Goal: Task Accomplishment & Management: Use online tool/utility

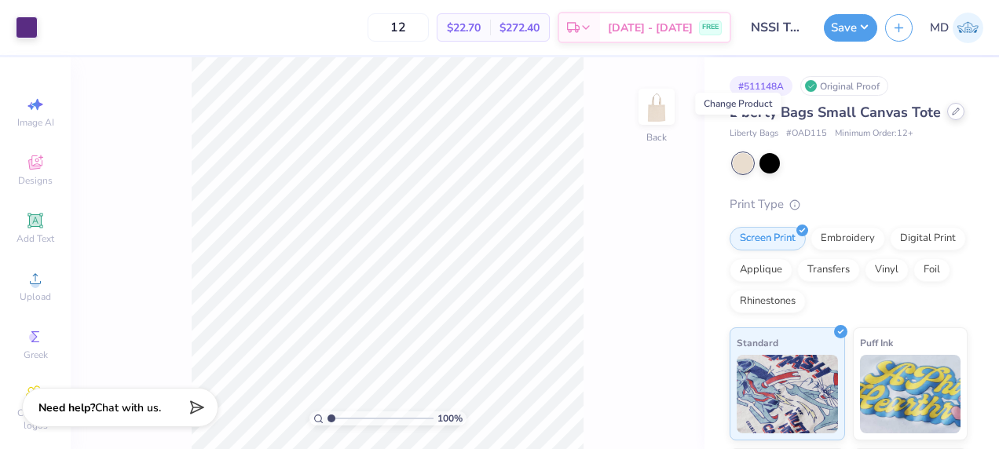
click at [947, 120] on div at bounding box center [955, 111] width 17 height 17
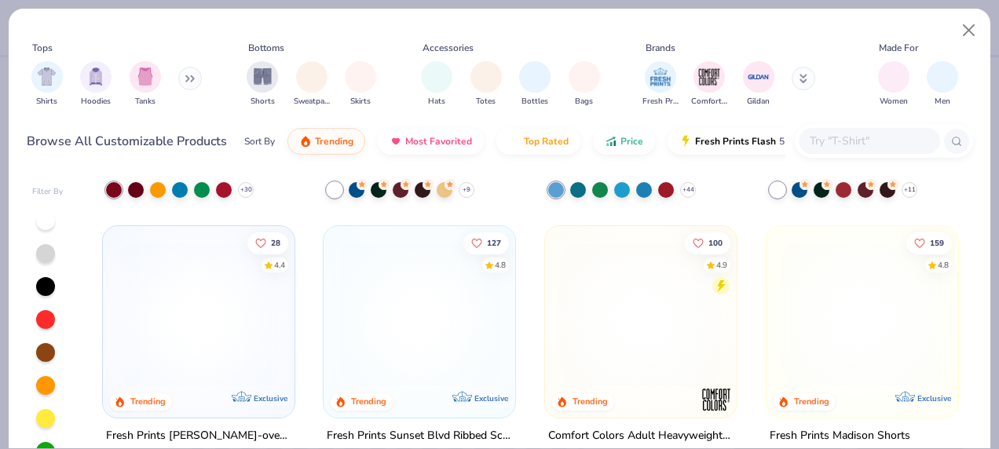
scroll to position [1159, 0]
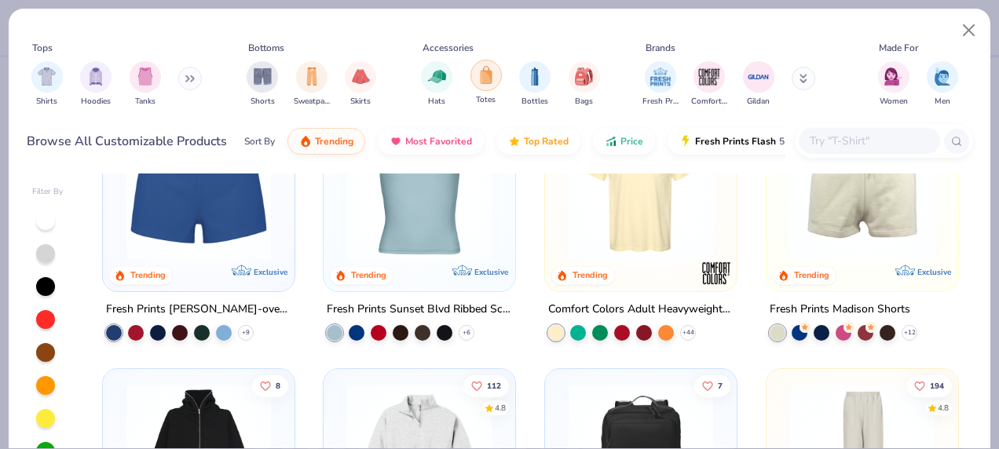
click at [488, 71] on img "filter for Totes" at bounding box center [485, 75] width 17 height 18
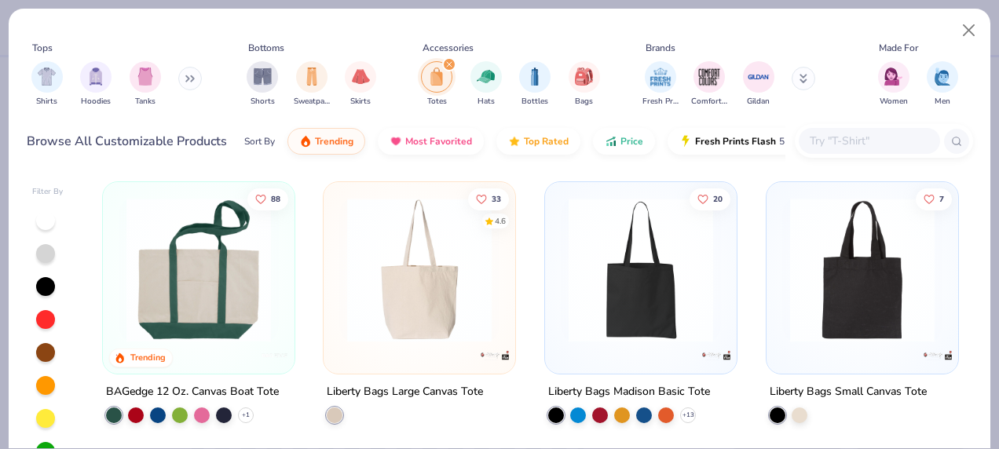
click at [228, 300] on img at bounding box center [199, 270] width 160 height 144
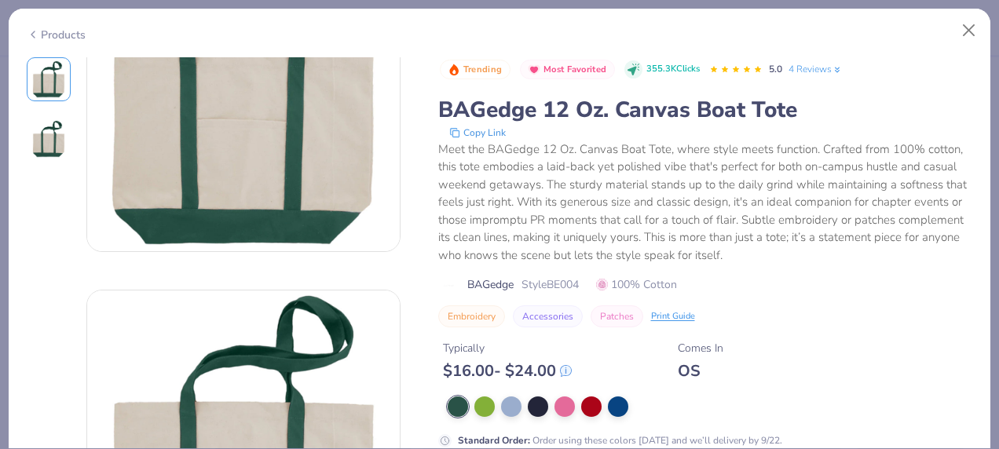
scroll to position [122, 0]
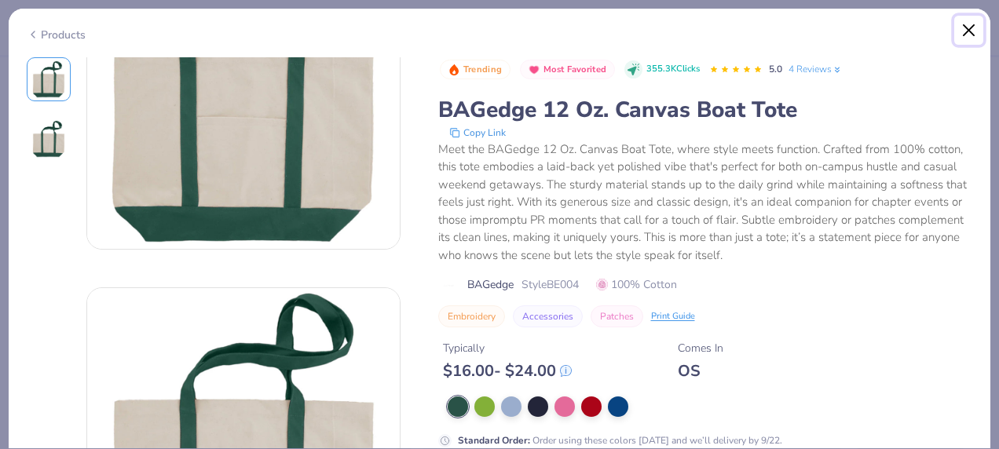
click at [962, 28] on button "Close" at bounding box center [969, 31] width 30 height 30
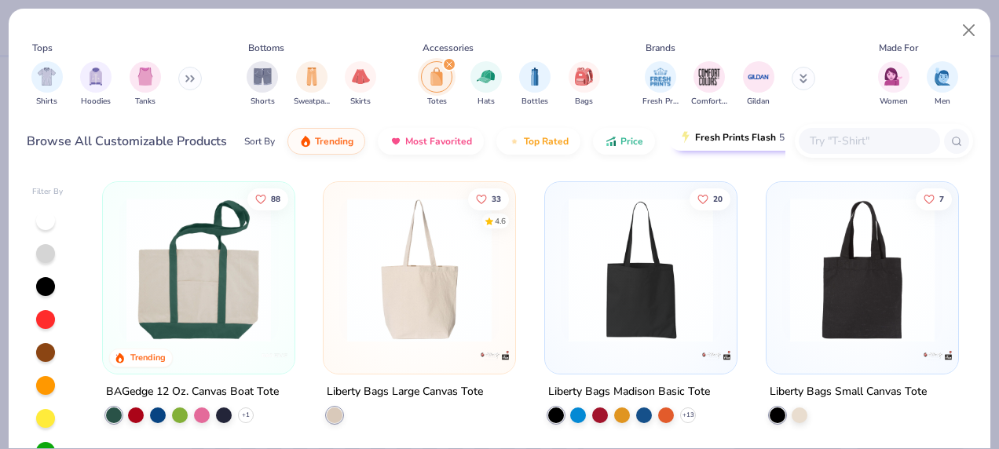
scroll to position [0, 57]
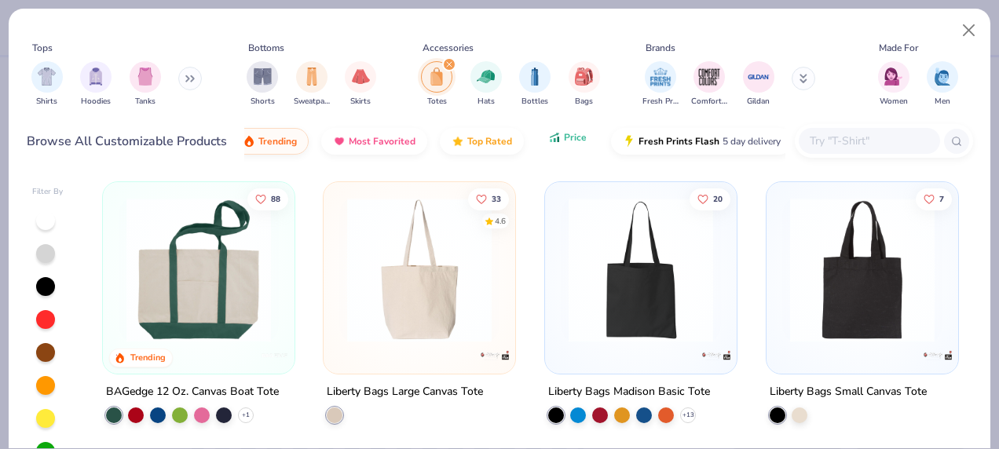
click at [559, 144] on button "Price" at bounding box center [567, 137] width 62 height 27
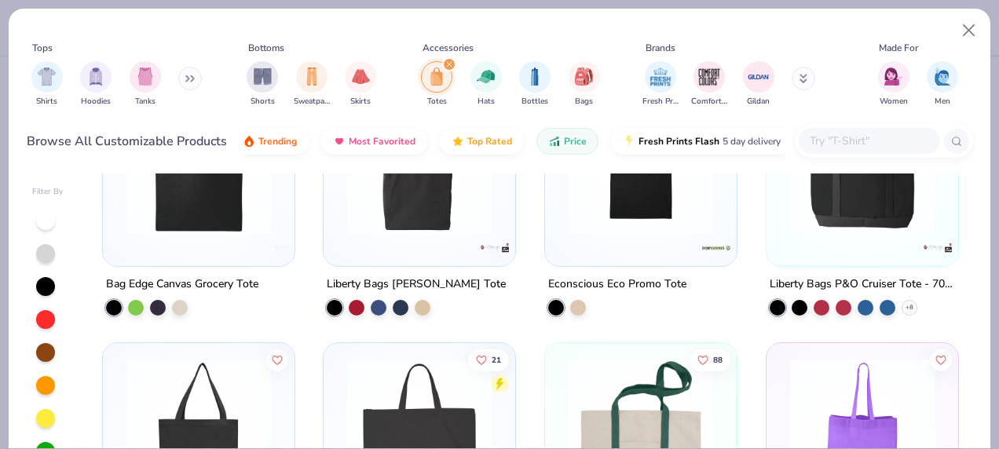
scroll to position [650, 0]
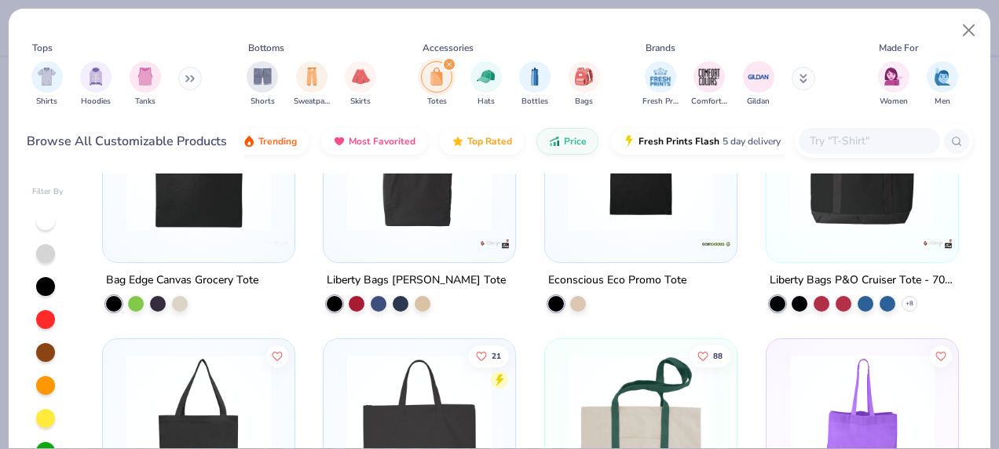
click at [871, 208] on div at bounding box center [862, 158] width 480 height 144
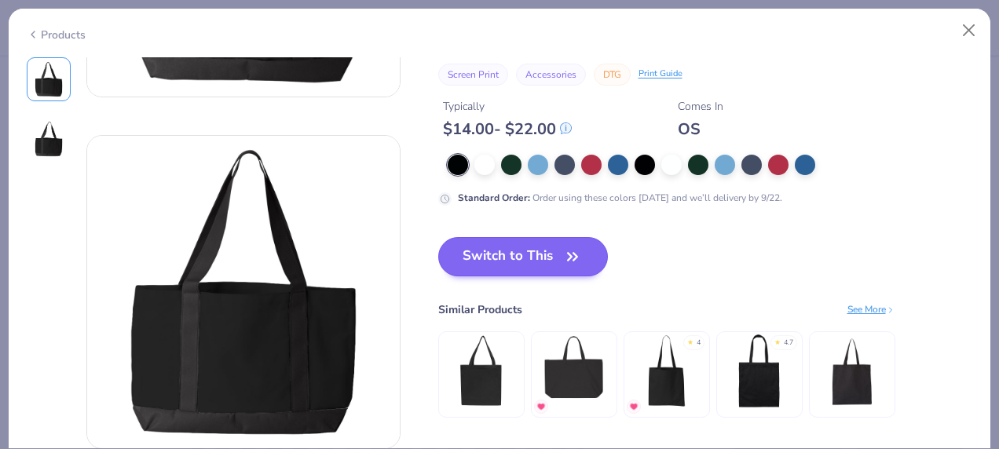
scroll to position [275, 0]
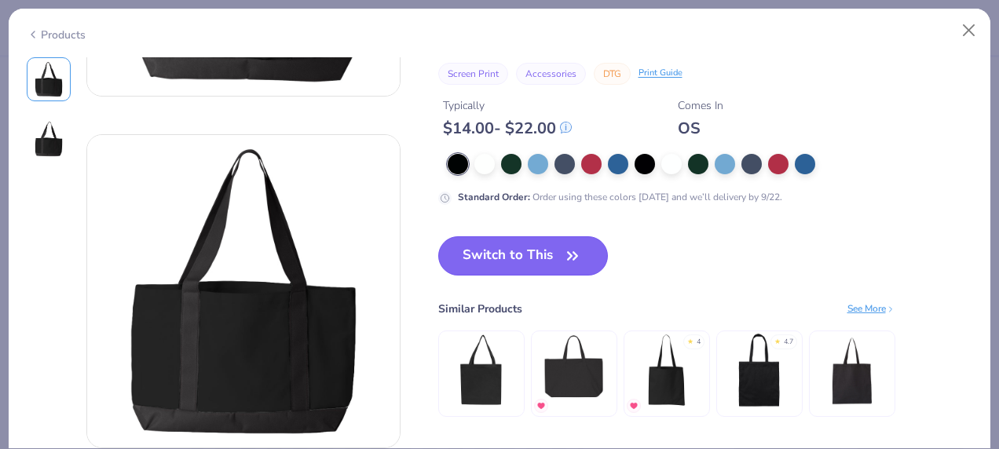
click at [513, 256] on button "Switch to This" at bounding box center [523, 255] width 170 height 39
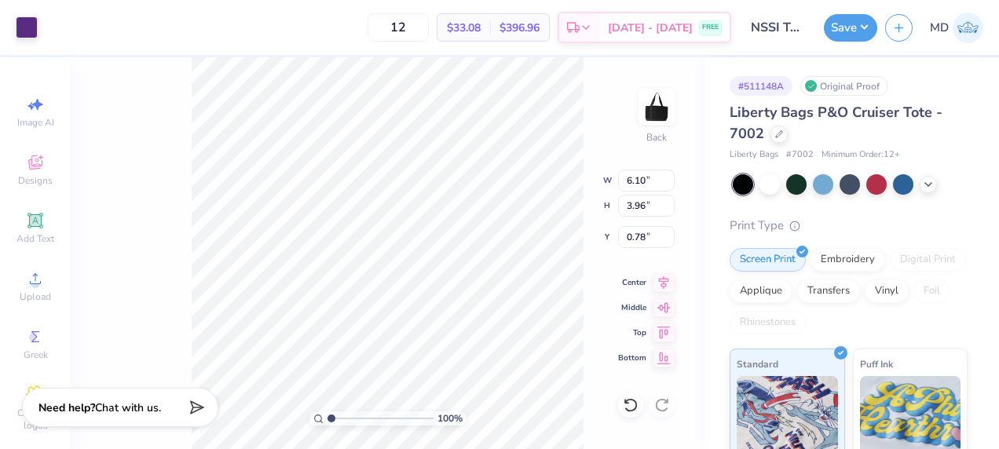
type input "6.10"
type input "3.96"
type input "0.78"
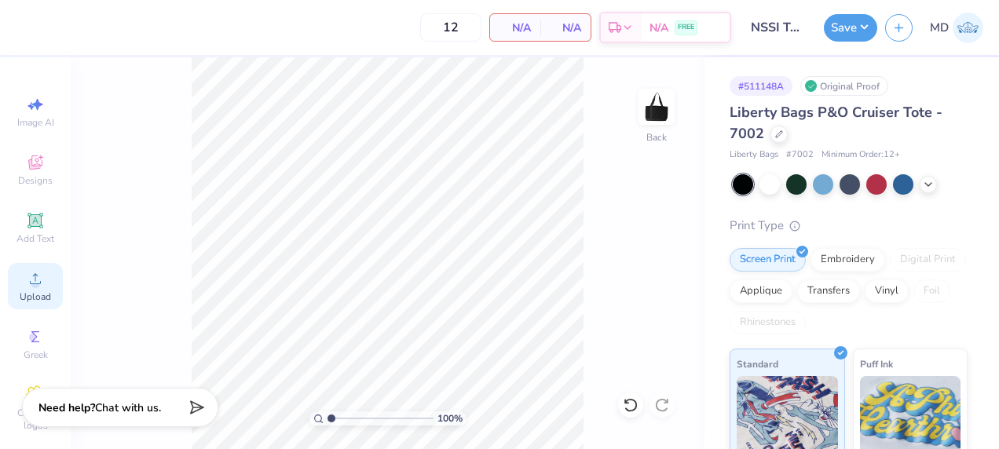
click at [35, 272] on icon at bounding box center [35, 278] width 19 height 19
click at [17, 285] on div "Upload" at bounding box center [35, 286] width 55 height 46
click at [35, 287] on icon at bounding box center [35, 278] width 19 height 19
click at [31, 283] on icon at bounding box center [35, 278] width 11 height 11
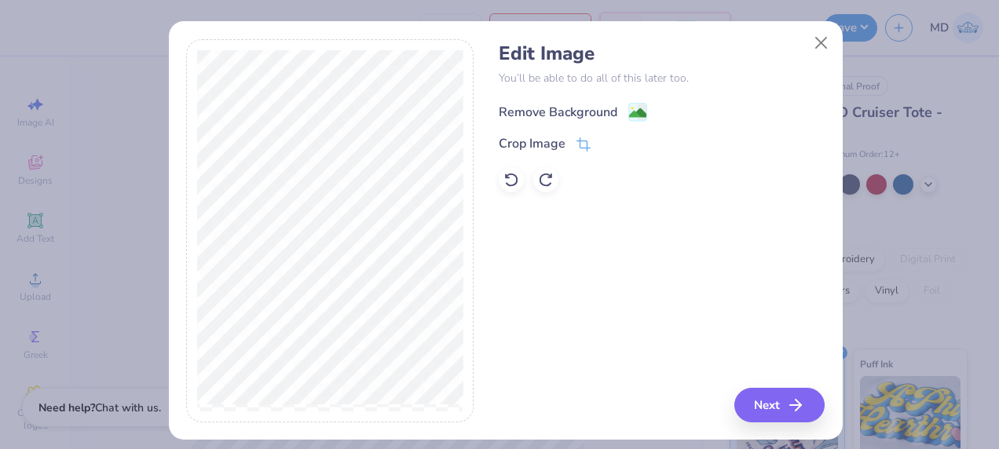
click at [536, 110] on div "Remove Background" at bounding box center [558, 112] width 119 height 19
click at [765, 394] on button "Next" at bounding box center [782, 405] width 90 height 35
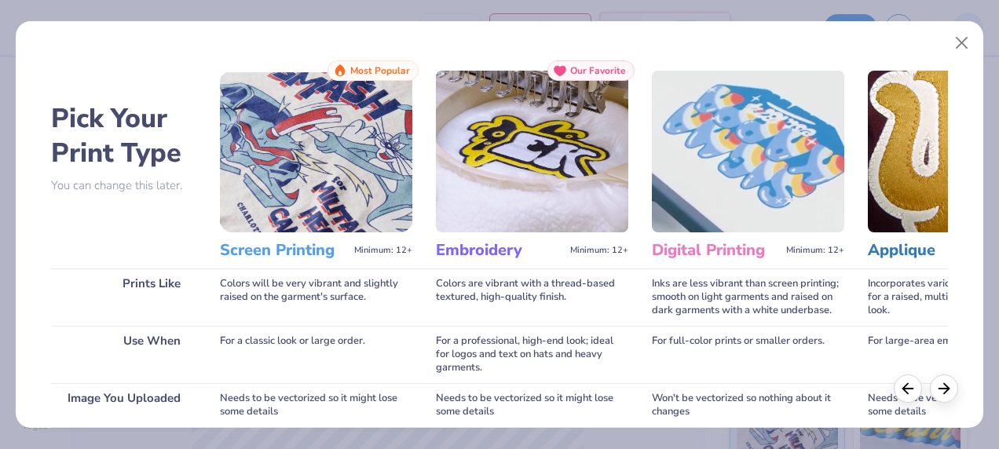
scroll to position [254, 0]
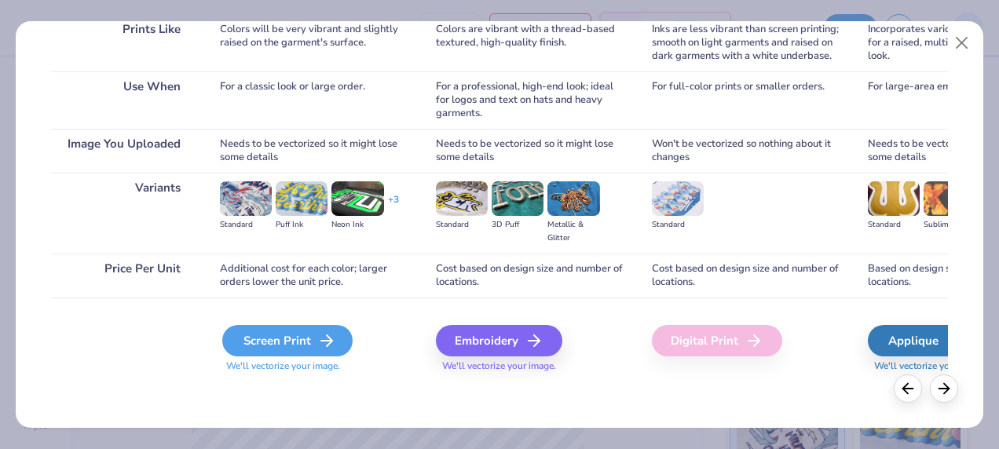
click at [300, 334] on div "Screen Print" at bounding box center [287, 340] width 130 height 31
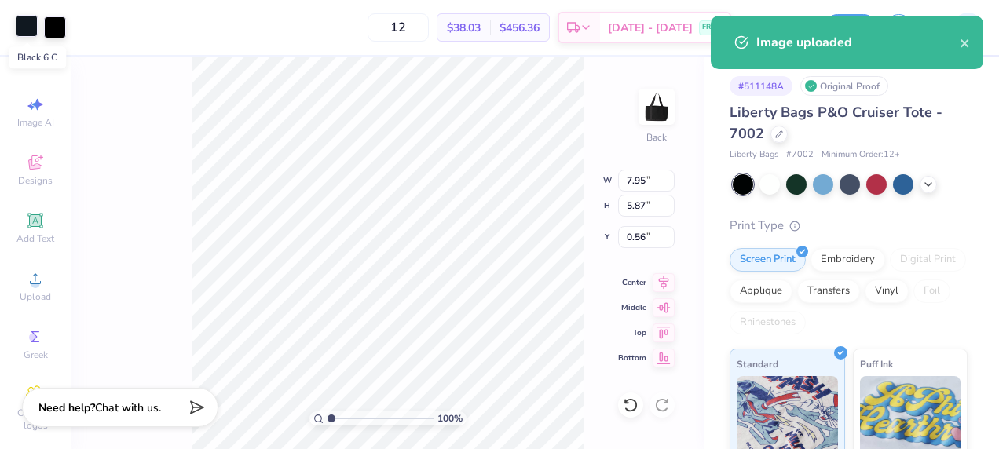
click at [30, 27] on div at bounding box center [27, 26] width 22 height 22
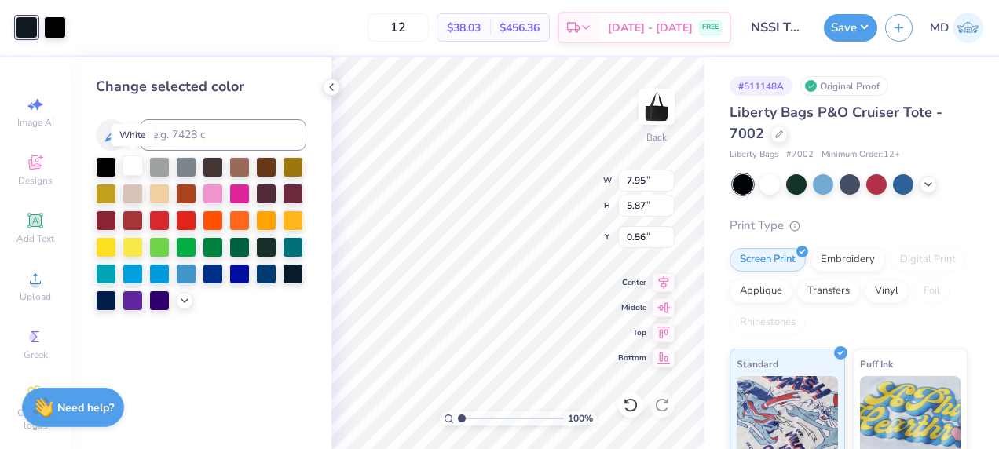
click at [124, 170] on div at bounding box center [132, 165] width 20 height 20
click at [60, 27] on div at bounding box center [55, 26] width 22 height 22
click at [130, 167] on div at bounding box center [132, 165] width 20 height 20
click at [766, 183] on div at bounding box center [769, 183] width 20 height 20
click at [107, 169] on div at bounding box center [106, 165] width 20 height 20
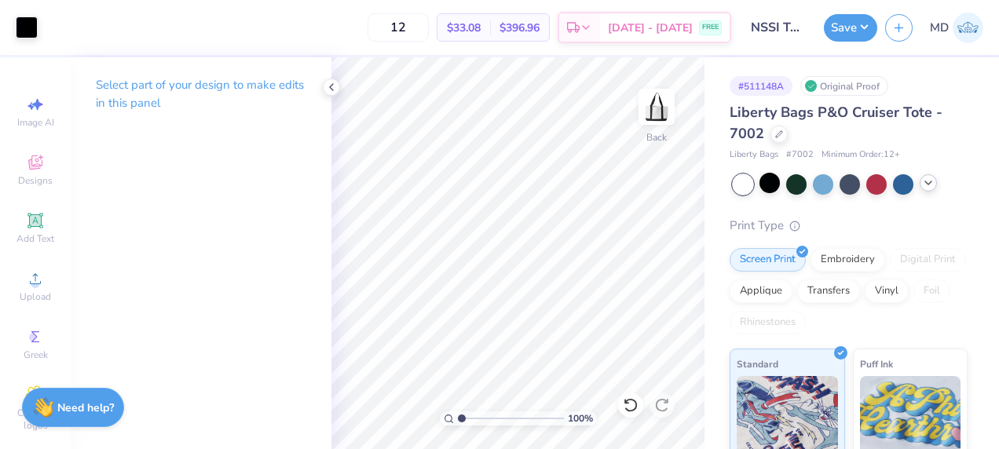
click at [923, 181] on icon at bounding box center [928, 183] width 13 height 13
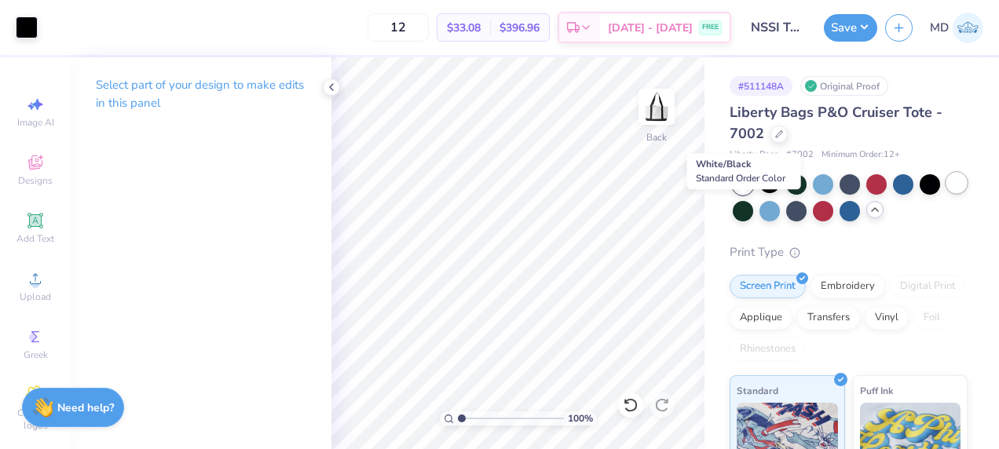
click at [946, 193] on div at bounding box center [956, 183] width 20 height 20
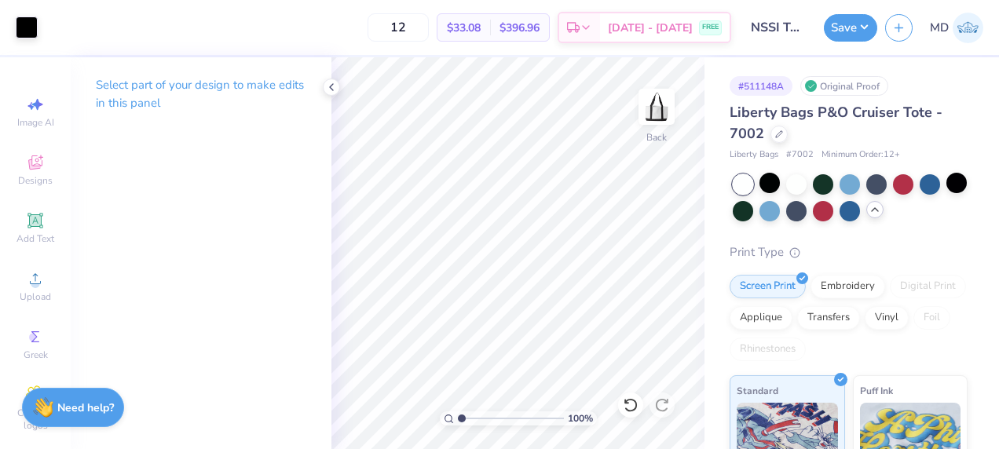
click at [881, 211] on icon at bounding box center [874, 209] width 13 height 13
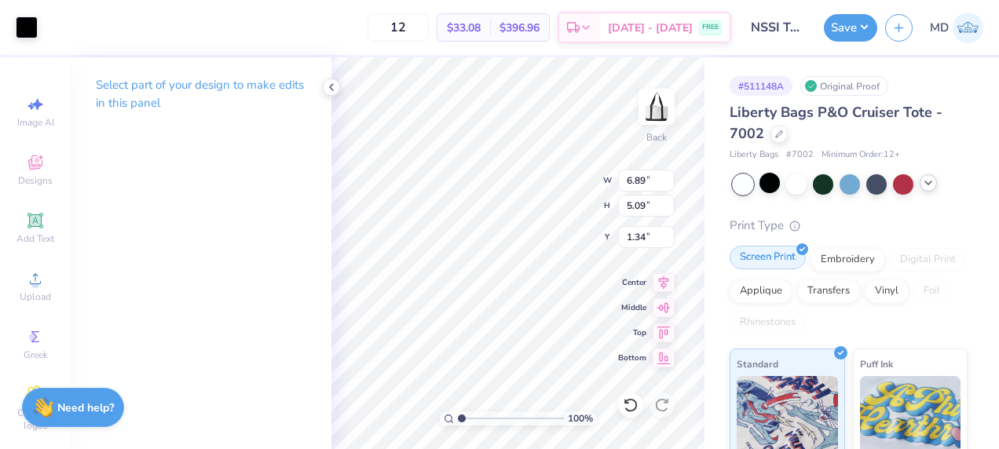
type input "6.89"
type input "5.09"
type input "1.34"
type input "7.22"
type input "5.33"
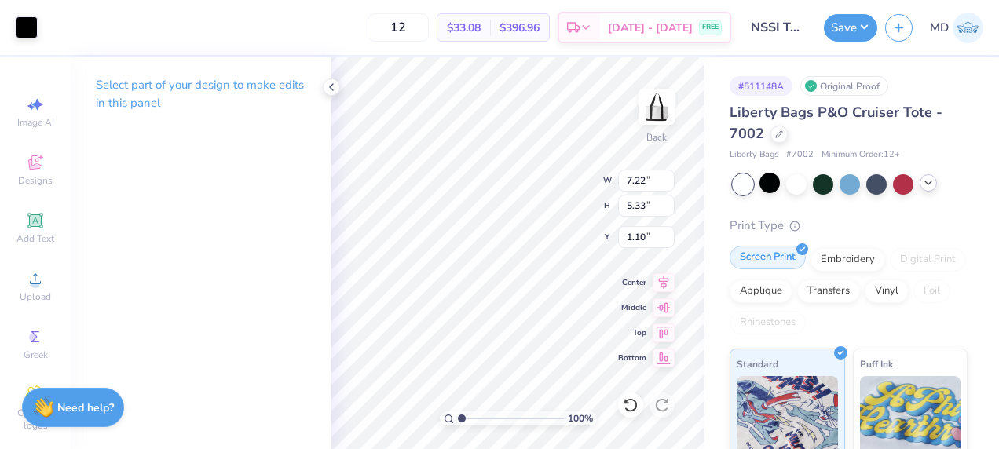
type input "0.36"
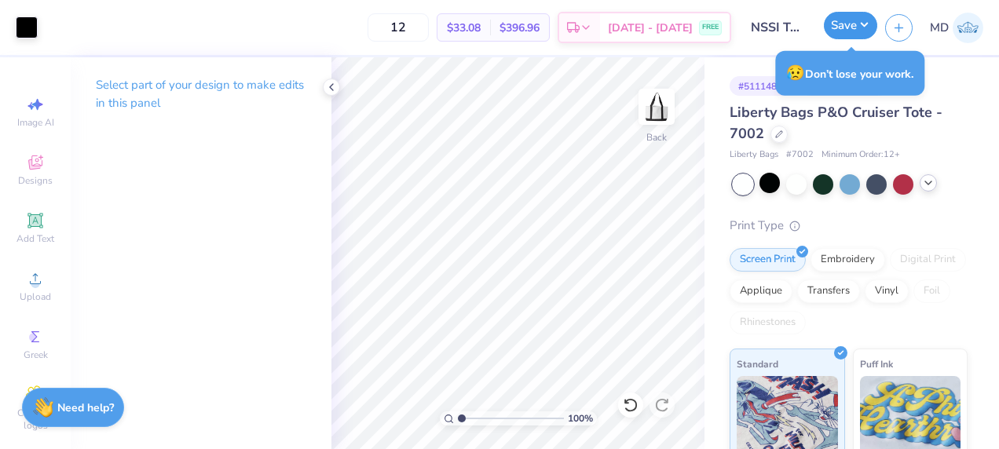
click at [868, 16] on button "Save" at bounding box center [850, 25] width 53 height 27
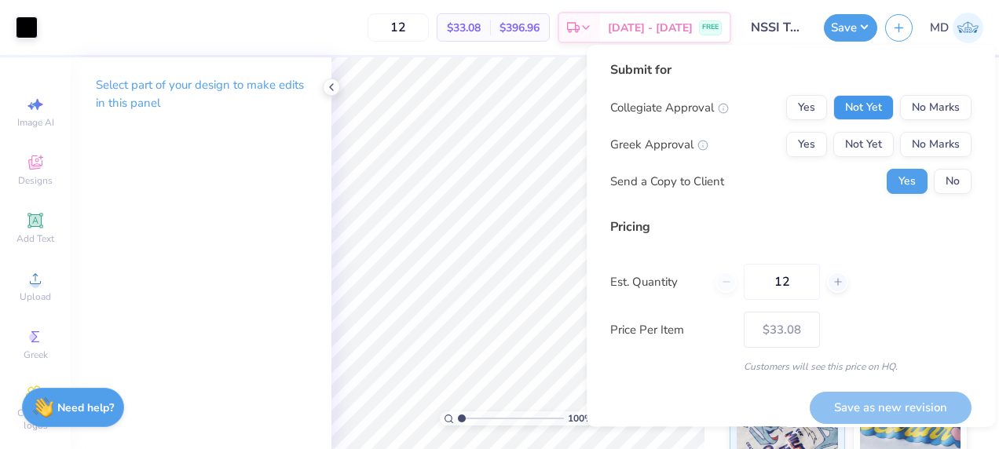
click at [862, 111] on button "Not Yet" at bounding box center [863, 107] width 60 height 25
click at [920, 141] on button "No Marks" at bounding box center [935, 144] width 71 height 25
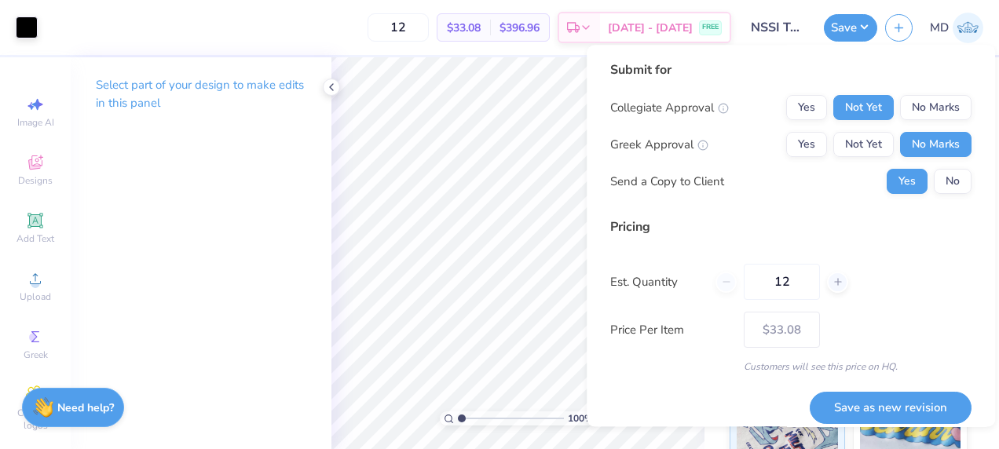
scroll to position [12, 0]
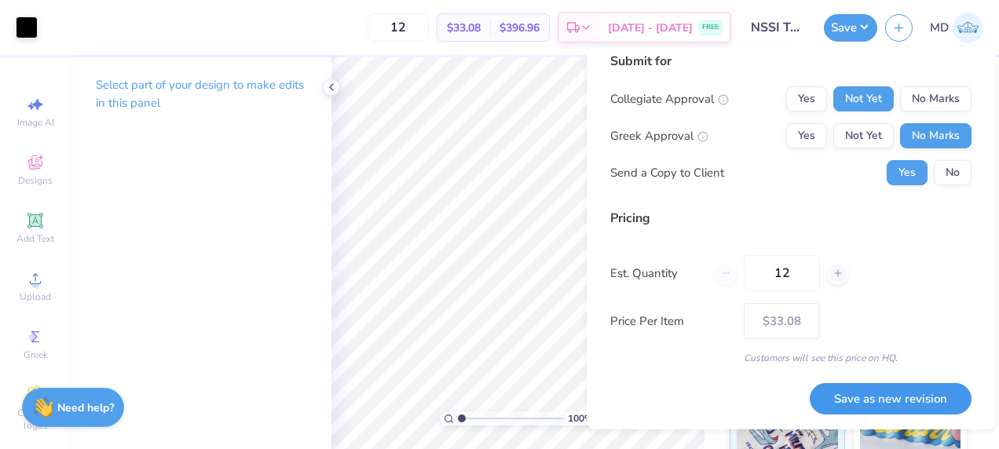
click at [853, 389] on button "Save as new revision" at bounding box center [891, 398] width 162 height 32
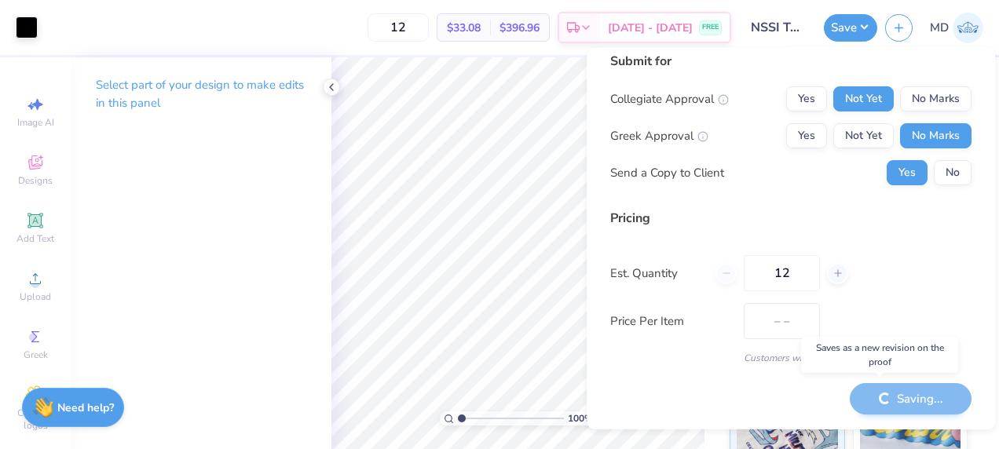
type input "$33.08"
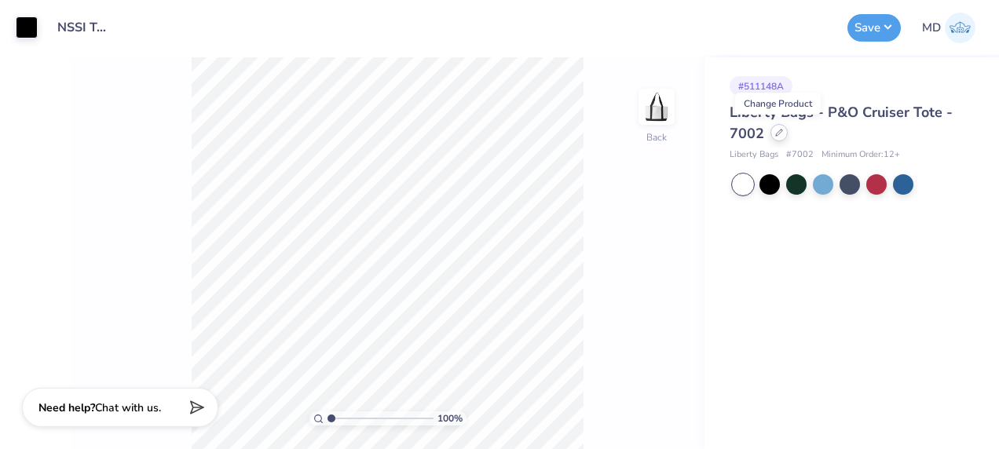
click at [777, 129] on icon at bounding box center [779, 133] width 8 height 8
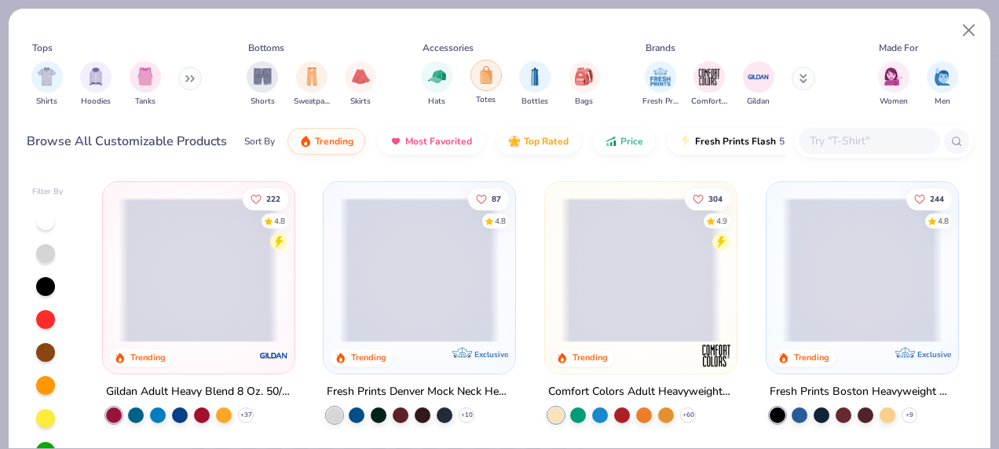
click at [480, 76] on img "filter for Totes" at bounding box center [485, 75] width 17 height 18
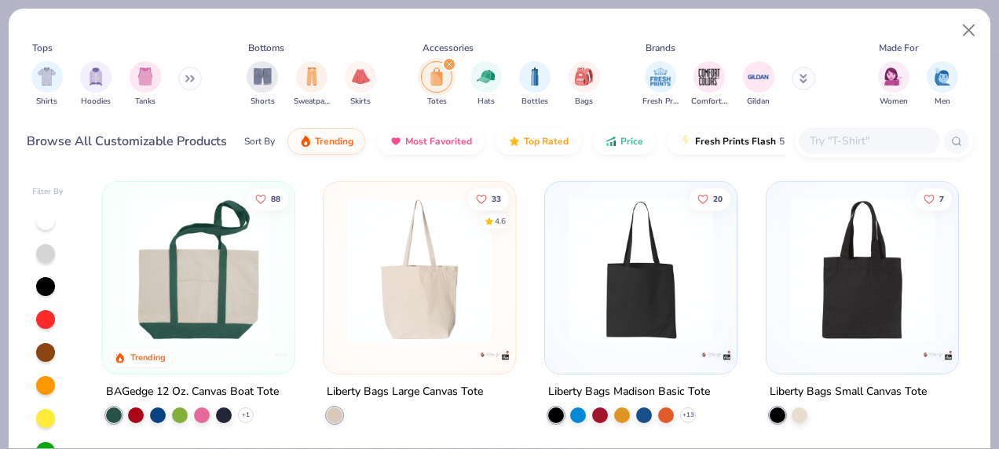
click at [228, 253] on img at bounding box center [199, 270] width 160 height 144
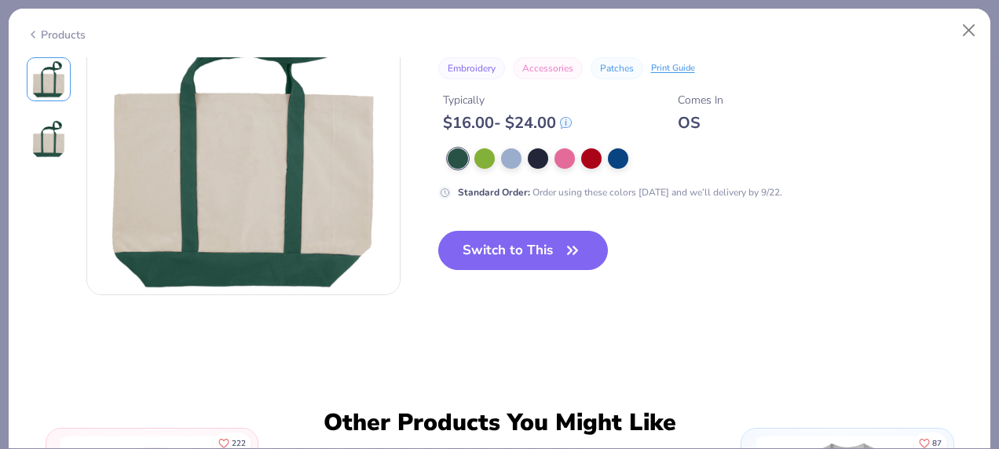
scroll to position [430, 0]
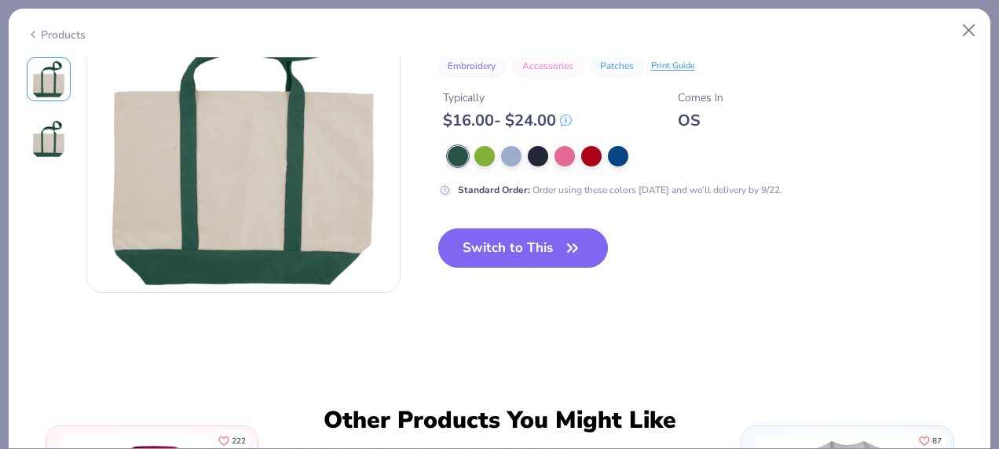
click at [529, 258] on button "Switch to This" at bounding box center [523, 247] width 170 height 39
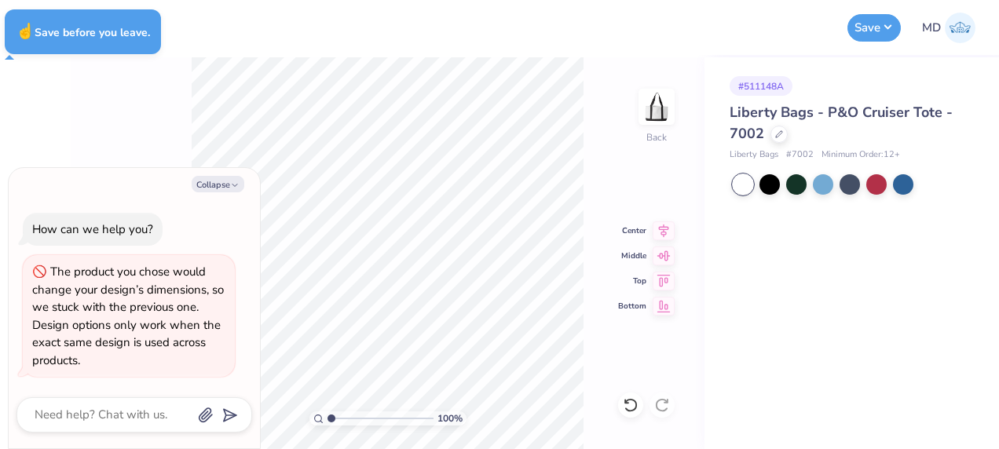
type textarea "x"
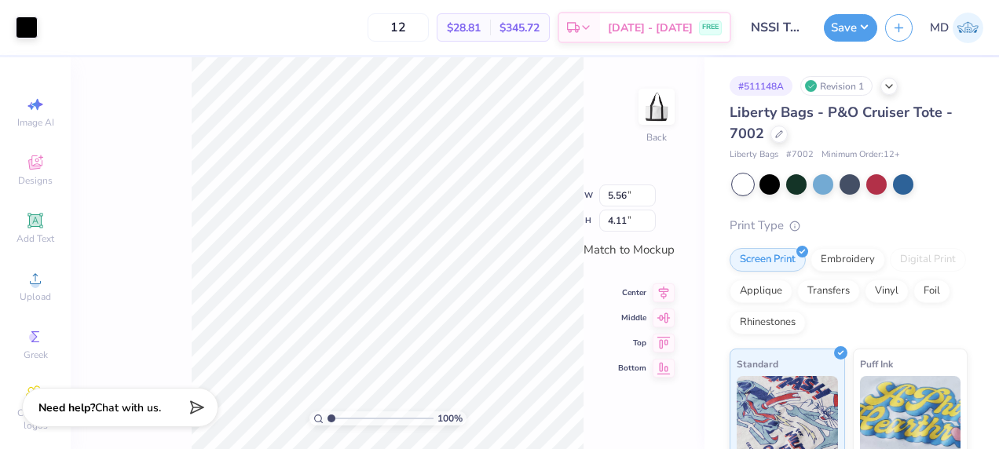
type input "4.38"
type input "3.23"
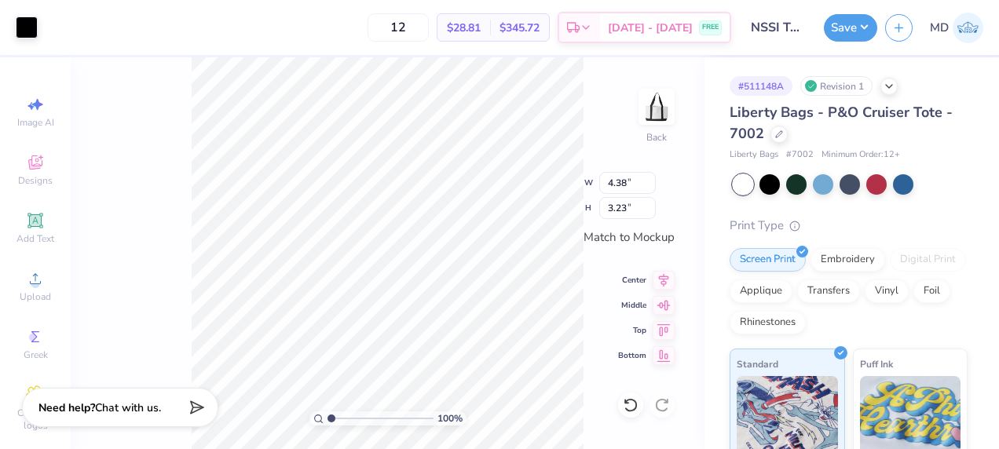
type input "4.54"
type input "3.36"
click at [649, 177] on input "4.55" at bounding box center [627, 183] width 57 height 22
click at [649, 185] on input "4.54" at bounding box center [627, 183] width 57 height 22
type input "4.55"
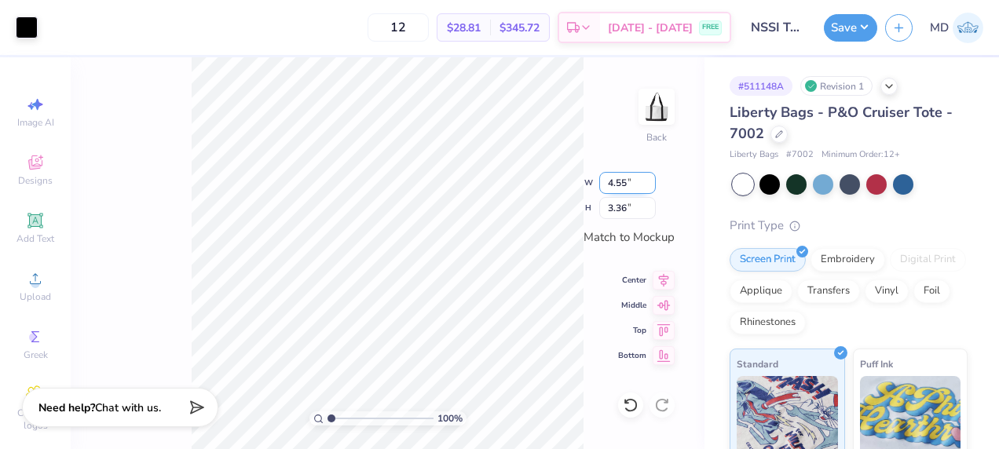
click at [647, 179] on input "4.55" at bounding box center [627, 183] width 57 height 22
click at [647, 207] on input "3.35" at bounding box center [627, 208] width 57 height 22
click at [646, 204] on input "3.36" at bounding box center [627, 208] width 57 height 22
click at [646, 204] on input "3.37" at bounding box center [627, 208] width 57 height 22
click at [647, 204] on input "3.38" at bounding box center [627, 208] width 57 height 22
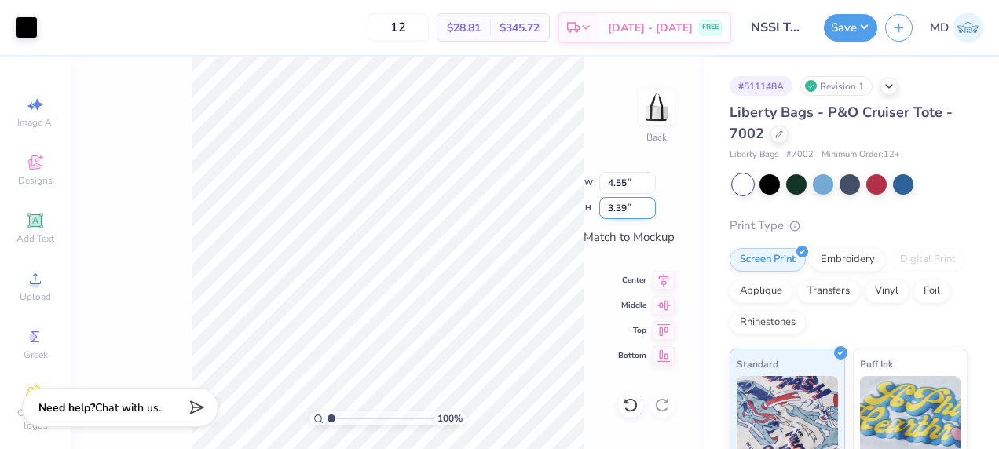
click at [647, 204] on input "3.39" at bounding box center [627, 208] width 57 height 22
click at [647, 204] on input "3.4" at bounding box center [627, 208] width 57 height 22
click at [649, 206] on input "3.41" at bounding box center [627, 208] width 57 height 22
click at [649, 206] on input "3.42" at bounding box center [627, 208] width 57 height 22
click at [649, 206] on input "3.43" at bounding box center [627, 208] width 57 height 22
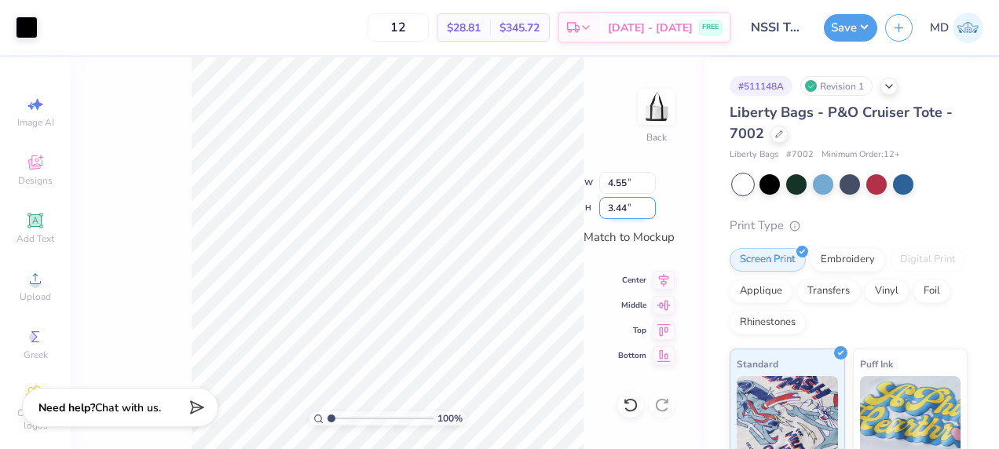
click at [649, 206] on input "3.44" at bounding box center [627, 208] width 57 height 22
click at [649, 206] on input "3.45" at bounding box center [627, 208] width 57 height 22
click at [649, 206] on input "3.46" at bounding box center [627, 208] width 57 height 22
click at [649, 206] on input "3.47" at bounding box center [627, 208] width 57 height 22
click at [649, 206] on input "3.48" at bounding box center [627, 208] width 57 height 22
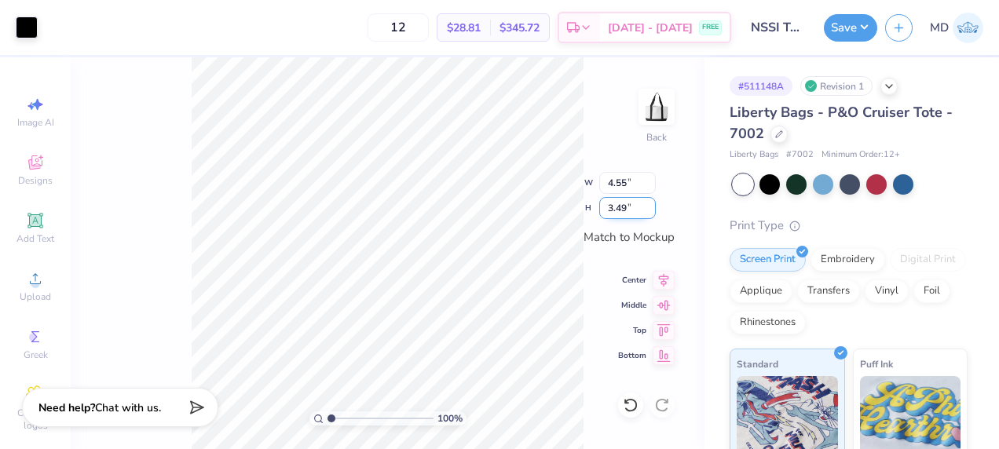
click at [649, 206] on input "3.49" at bounding box center [627, 208] width 57 height 22
type input "3.5"
click at [649, 206] on input "3.5" at bounding box center [627, 208] width 57 height 22
click at [660, 226] on div "100 % Back W 4.55 4.55 " H 3.5 3.5 " Match to Mockup Center Middle Top Bottom" at bounding box center [388, 253] width 634 height 392
type input "4.74"
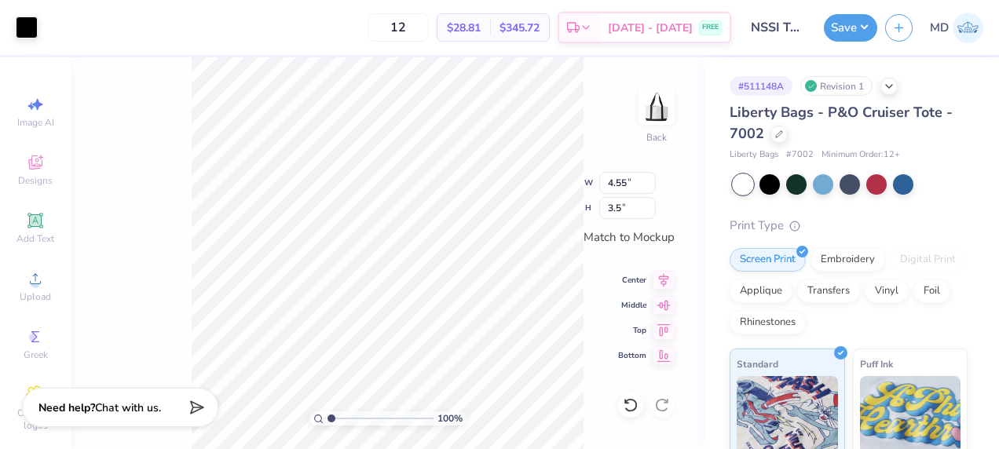
type input "3.50"
click at [649, 179] on input "4.75" at bounding box center [627, 183] width 57 height 22
click at [649, 179] on input "4.76" at bounding box center [627, 183] width 57 height 22
click at [649, 179] on input "4.77" at bounding box center [627, 183] width 57 height 22
click at [649, 179] on input "4.78" at bounding box center [627, 183] width 57 height 22
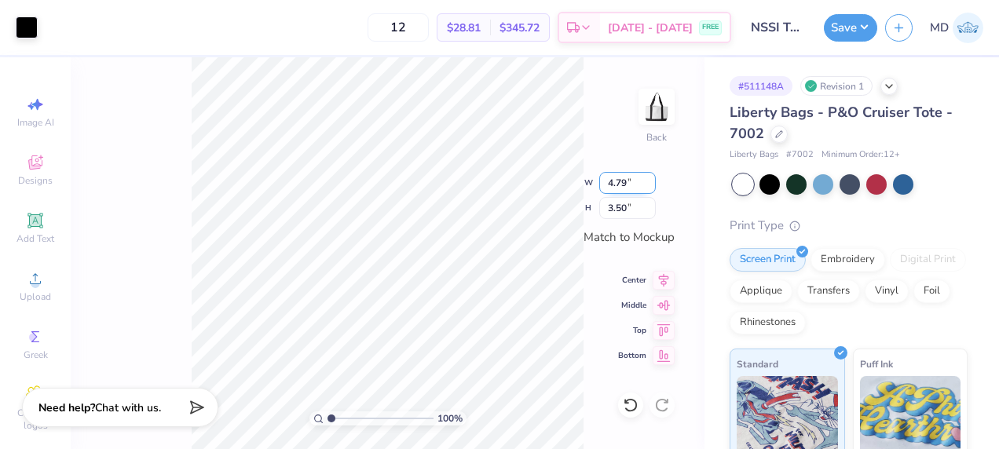
click at [649, 179] on input "4.79" at bounding box center [627, 183] width 57 height 22
click at [649, 179] on input "4.8" at bounding box center [627, 183] width 57 height 22
click at [649, 179] on input "4.81" at bounding box center [627, 183] width 57 height 22
click at [649, 179] on input "4.84" at bounding box center [627, 183] width 57 height 22
click at [649, 179] on input "4.85" at bounding box center [627, 183] width 57 height 22
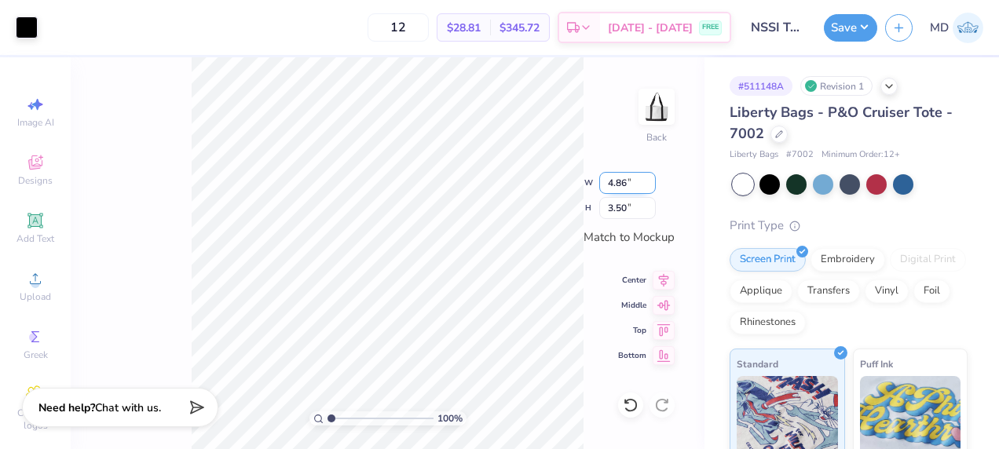
click at [649, 179] on input "4.86" at bounding box center [627, 183] width 57 height 22
click at [649, 179] on input "4.87" at bounding box center [627, 183] width 57 height 22
click at [649, 179] on input "4.88" at bounding box center [627, 183] width 57 height 22
click at [652, 176] on input "4.89" at bounding box center [627, 183] width 57 height 22
click at [652, 176] on input "4.9" at bounding box center [627, 183] width 57 height 22
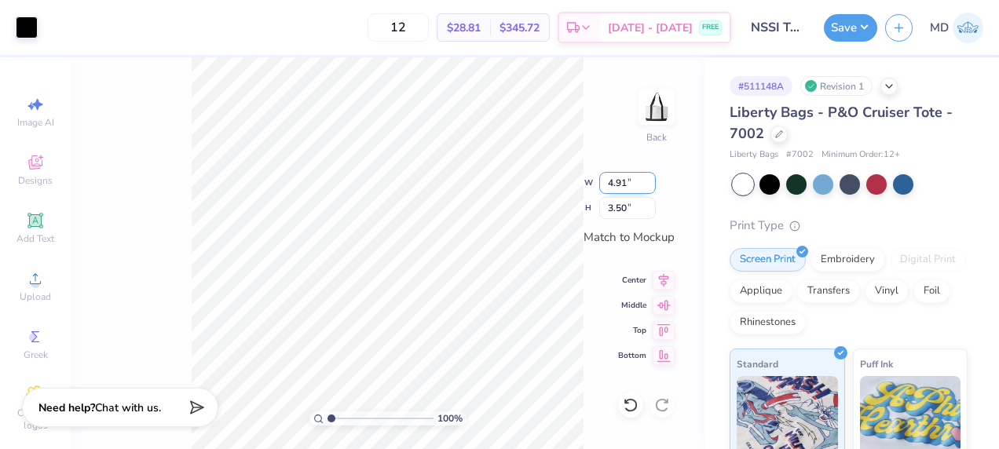
click at [652, 176] on input "4.91" at bounding box center [627, 183] width 57 height 22
click at [652, 176] on input "4.92" at bounding box center [627, 183] width 57 height 22
click at [652, 176] on input "4.96" at bounding box center [627, 183] width 57 height 22
click at [652, 176] on input "4.97" at bounding box center [627, 183] width 57 height 22
click at [652, 176] on input "4.98" at bounding box center [627, 183] width 57 height 22
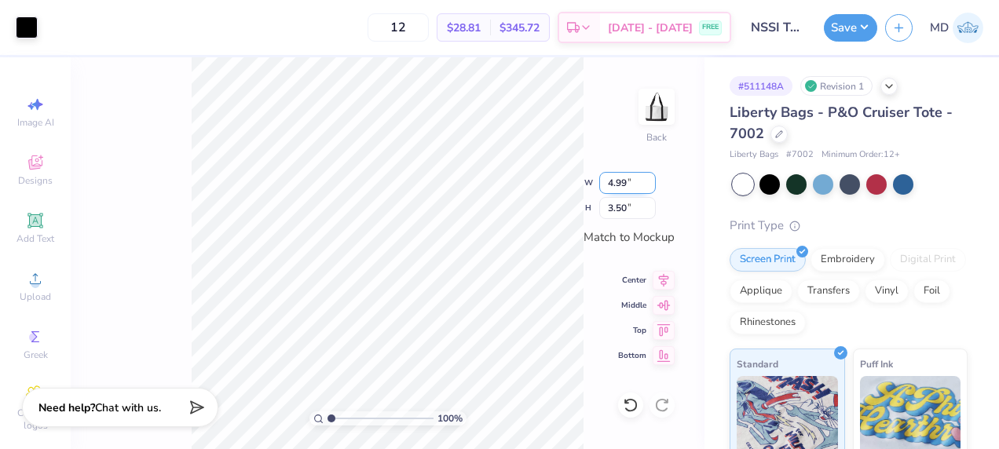
click at [652, 176] on input "4.99" at bounding box center [627, 183] width 57 height 22
click at [652, 176] on input "5" at bounding box center [627, 183] width 57 height 22
click at [652, 176] on input "5.01" at bounding box center [627, 183] width 57 height 22
click at [647, 185] on input "5" at bounding box center [627, 183] width 57 height 22
click at [660, 205] on div "100 % Back W 5 5 " H 3.50 3.50 " Match to Mockup Center Middle Top Bottom" at bounding box center [388, 253] width 634 height 392
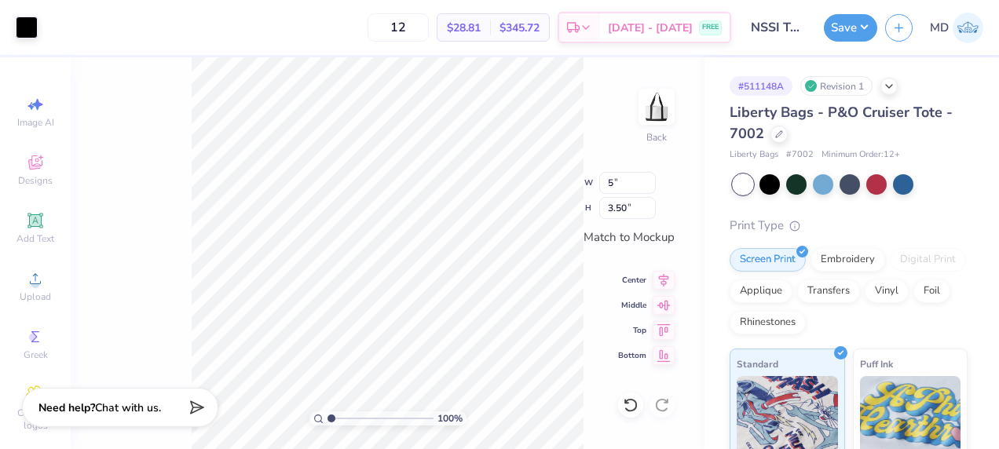
type input "5.00"
type input "3.69"
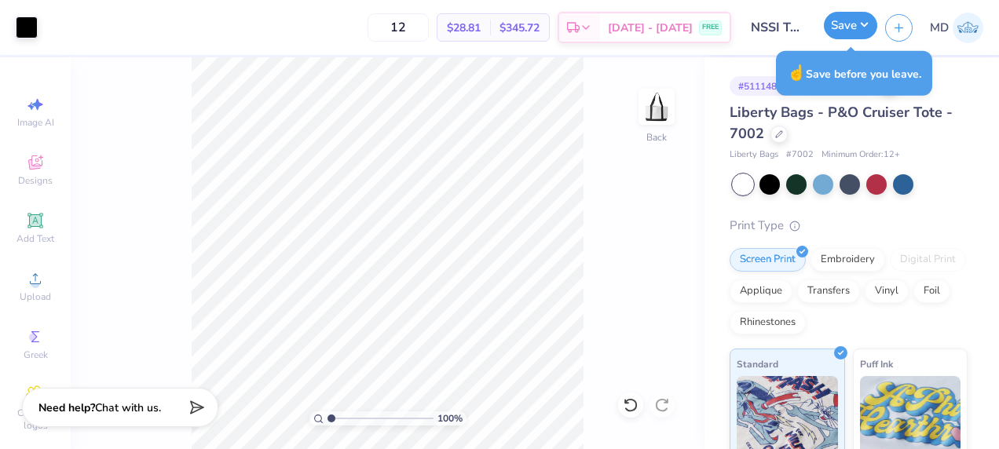
click at [842, 25] on button "Save" at bounding box center [850, 25] width 53 height 27
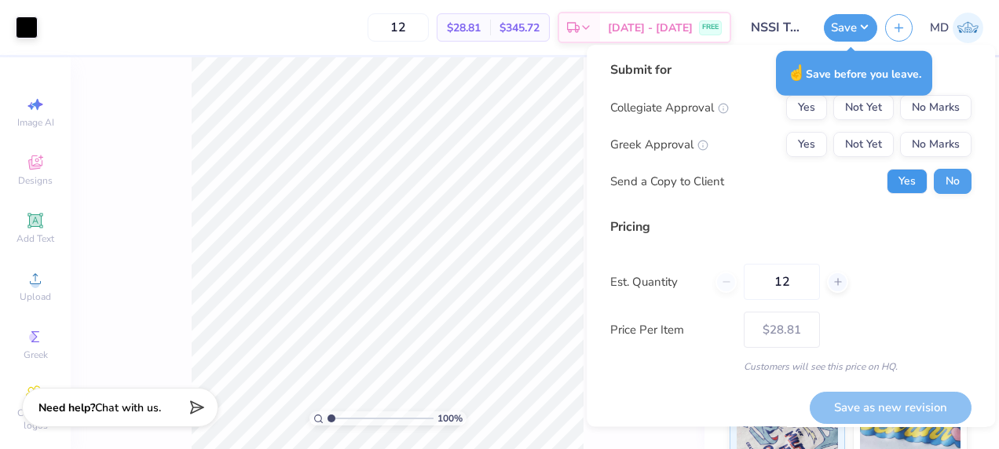
click at [895, 177] on button "Yes" at bounding box center [906, 181] width 41 height 25
click at [840, 104] on button "Not Yet" at bounding box center [863, 107] width 60 height 25
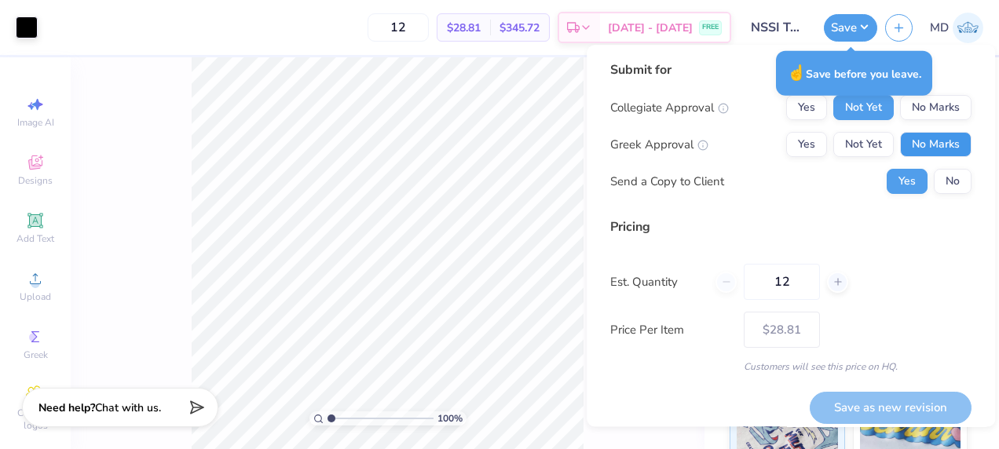
click at [914, 137] on button "No Marks" at bounding box center [935, 144] width 71 height 25
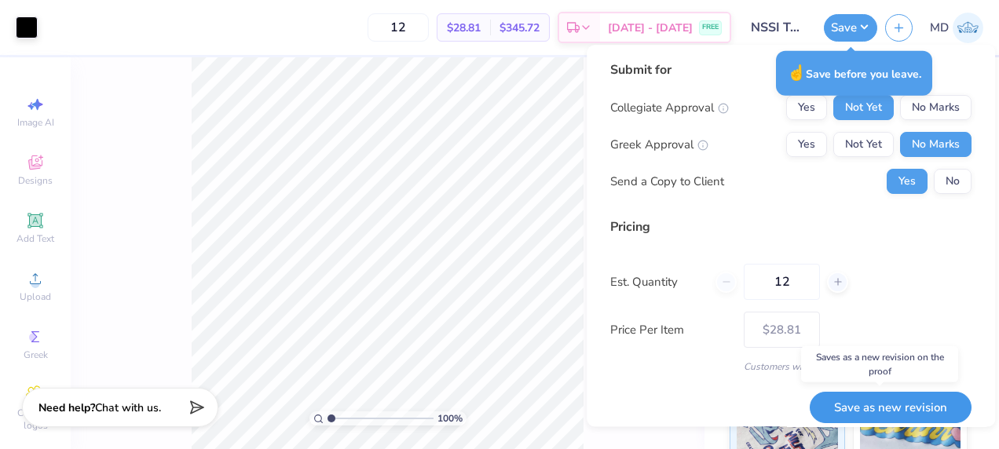
click at [873, 408] on button "Save as new revision" at bounding box center [891, 408] width 162 height 32
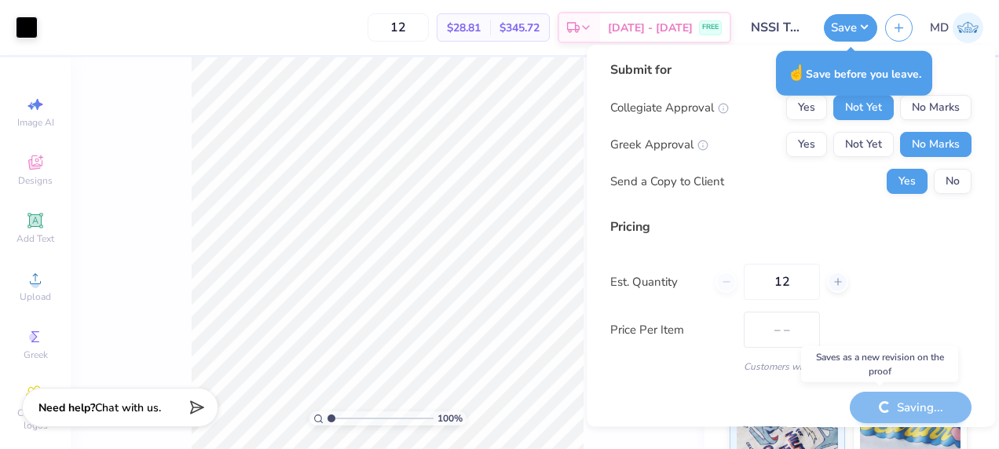
type input "$28.81"
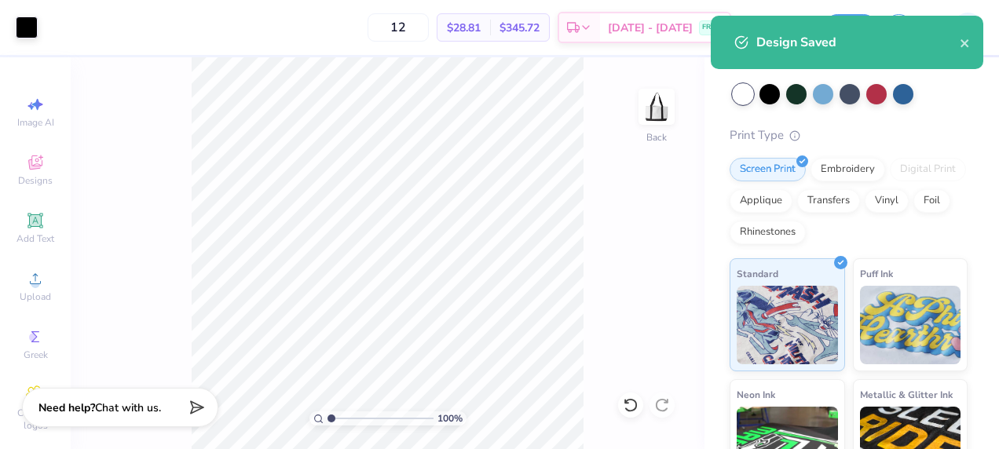
scroll to position [97, 0]
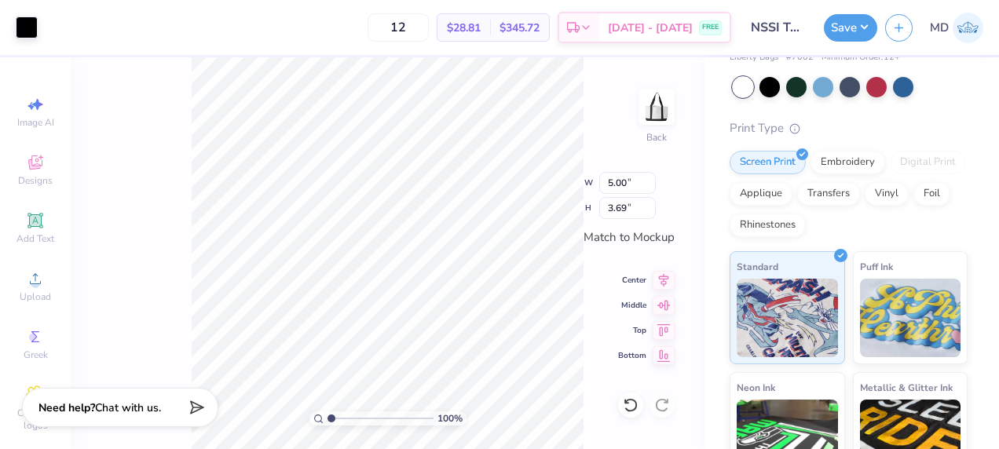
click at [9, 30] on div "Art colors" at bounding box center [19, 27] width 38 height 55
click at [19, 30] on div at bounding box center [27, 26] width 22 height 22
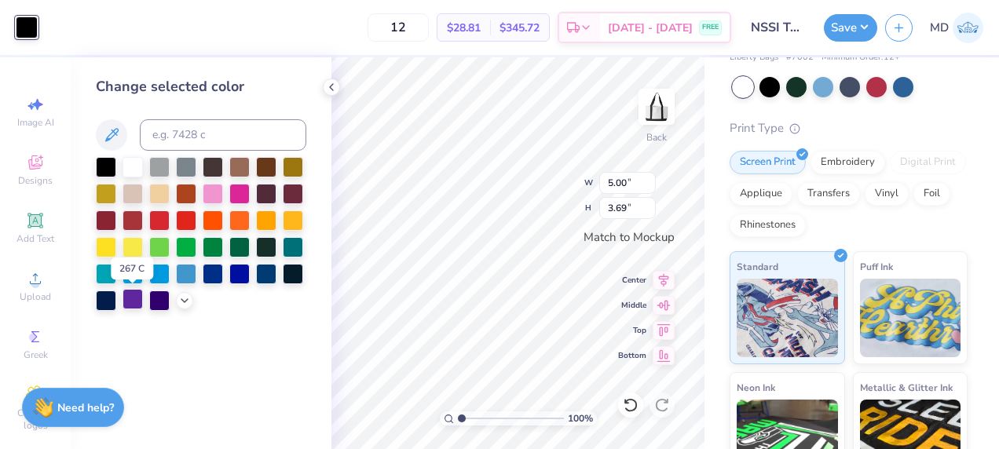
click at [131, 302] on div at bounding box center [132, 299] width 20 height 20
click at [184, 132] on input at bounding box center [223, 134] width 166 height 31
type input "268"
click at [843, 36] on button "Save" at bounding box center [850, 25] width 53 height 27
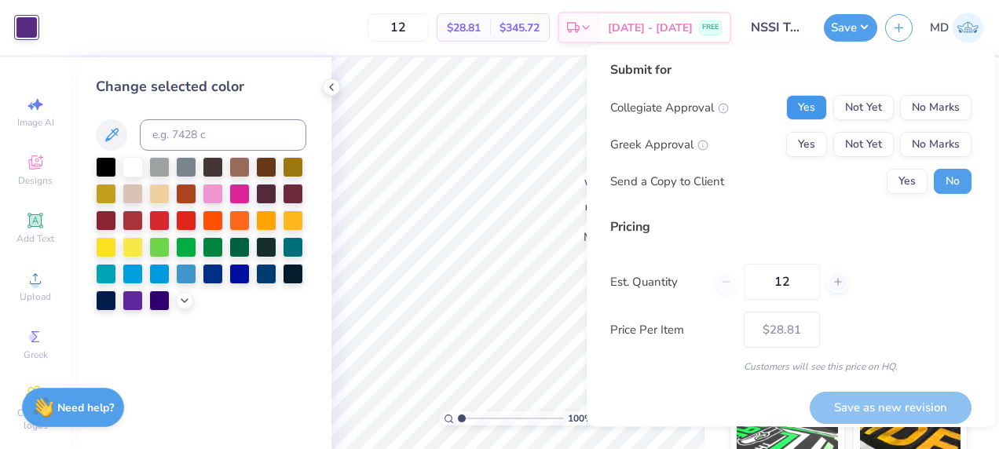
click at [793, 107] on button "Yes" at bounding box center [806, 107] width 41 height 25
click at [794, 102] on button "Yes" at bounding box center [806, 107] width 41 height 25
click at [840, 107] on button "Not Yet" at bounding box center [863, 107] width 60 height 25
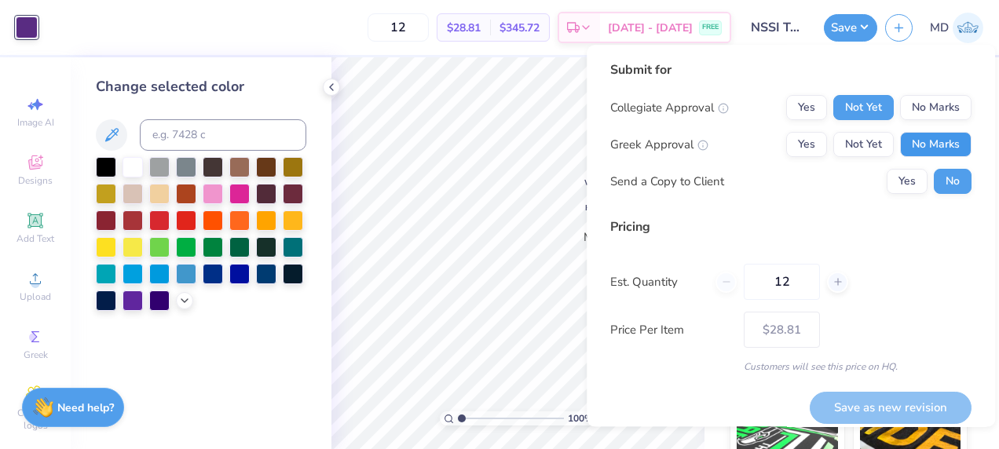
click at [917, 142] on button "No Marks" at bounding box center [935, 144] width 71 height 25
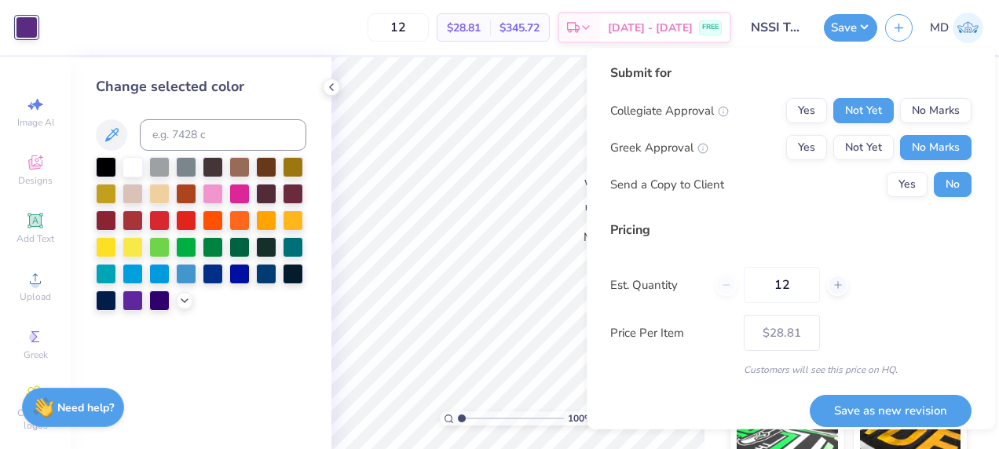
scroll to position [12, 0]
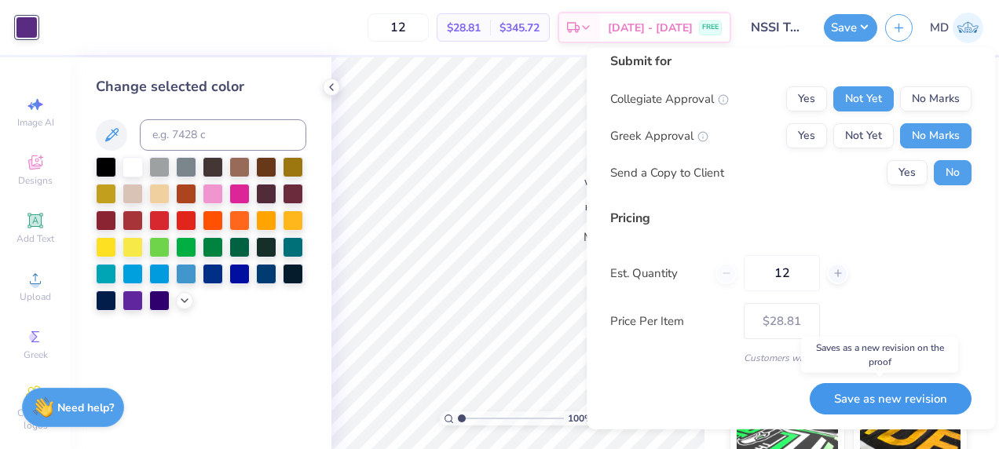
click at [846, 393] on button "Save as new revision" at bounding box center [891, 398] width 162 height 32
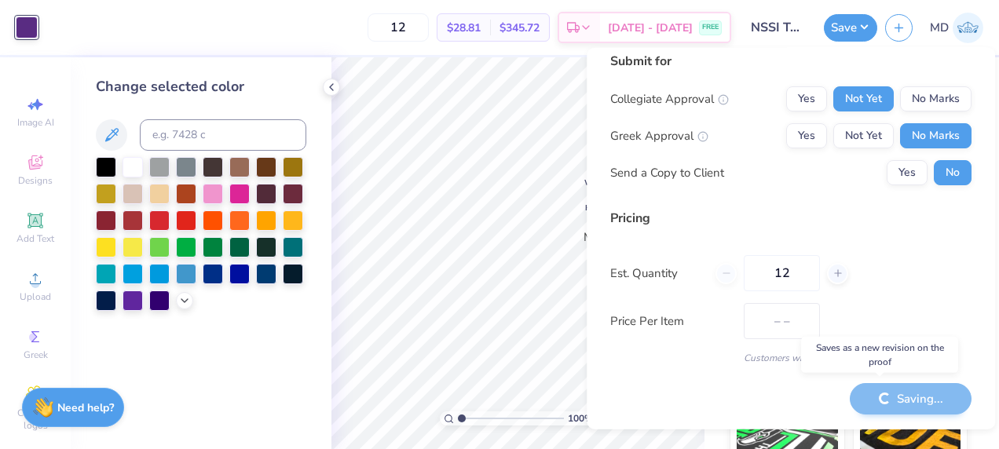
type input "$28.81"
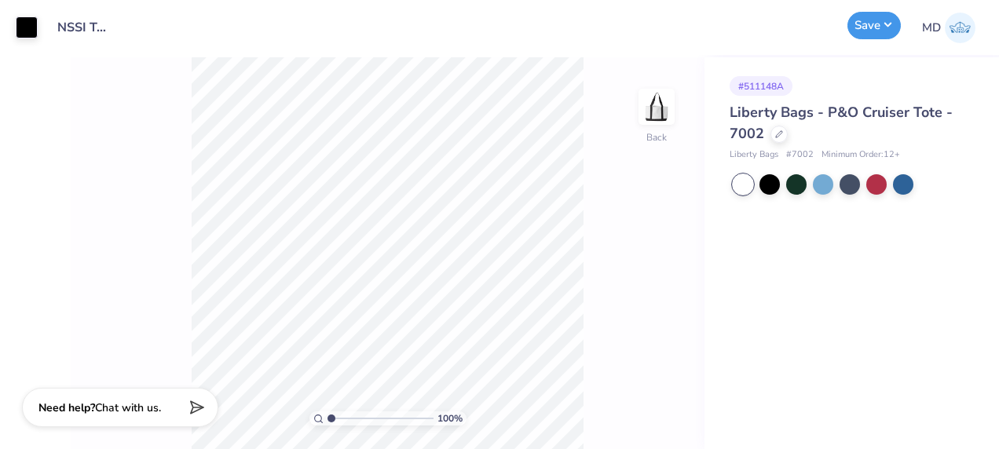
click at [876, 28] on button "Save" at bounding box center [873, 25] width 53 height 27
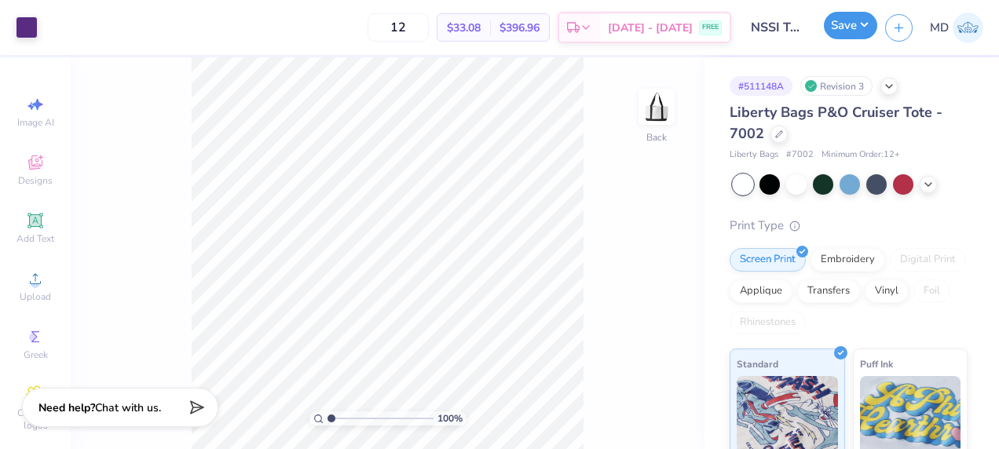
click at [850, 34] on button "Save" at bounding box center [850, 25] width 53 height 27
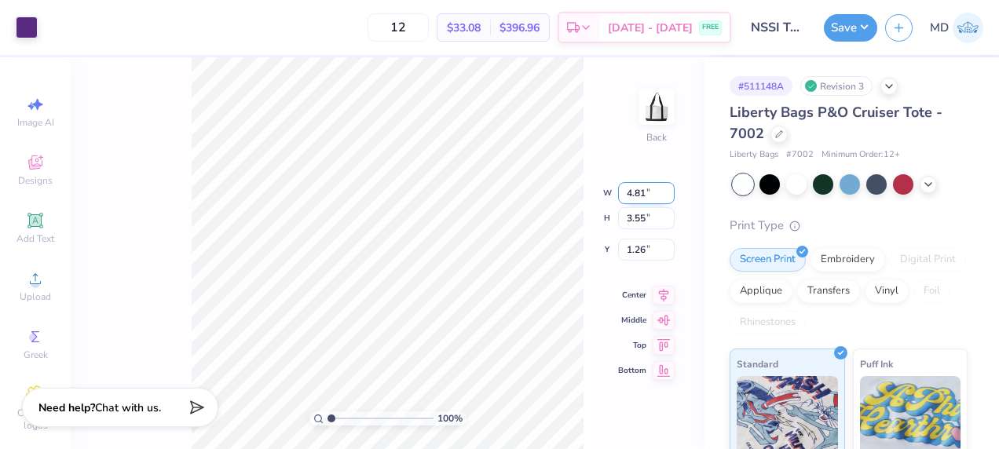
click at [667, 188] on input "4.81" at bounding box center [646, 193] width 57 height 22
click at [667, 188] on input "4.82" at bounding box center [646, 193] width 57 height 22
click at [667, 188] on input "4.83" at bounding box center [646, 193] width 57 height 22
click at [667, 188] on input "4.84" at bounding box center [646, 193] width 57 height 22
click at [667, 188] on input "4.85" at bounding box center [646, 193] width 57 height 22
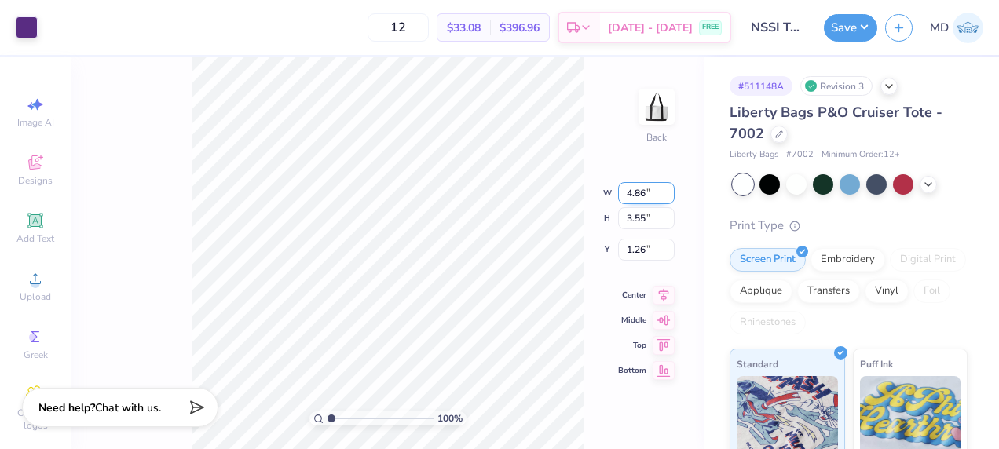
click at [667, 188] on input "4.86" at bounding box center [646, 193] width 57 height 22
click at [667, 188] on input "4.87" at bounding box center [646, 193] width 57 height 22
click at [667, 188] on input "4.88" at bounding box center [646, 193] width 57 height 22
click at [667, 188] on input "4.89" at bounding box center [646, 193] width 57 height 22
click at [667, 188] on input "4.9" at bounding box center [646, 193] width 57 height 22
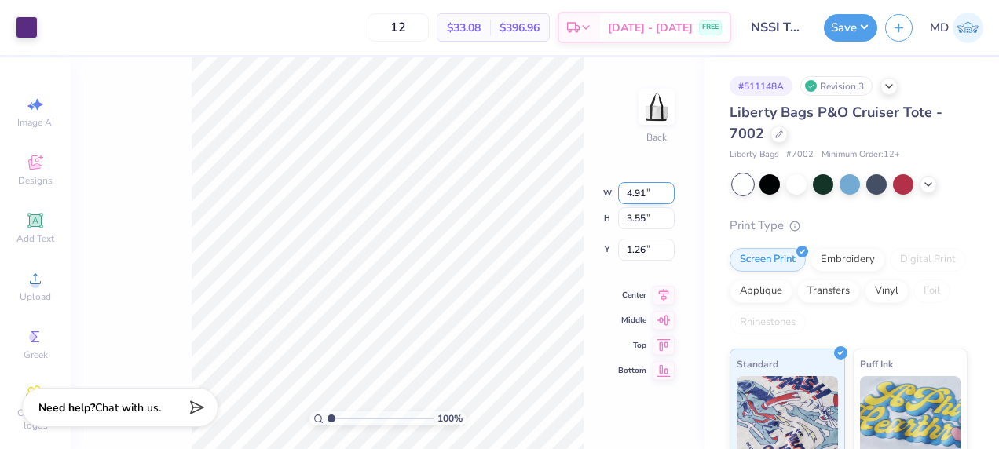
click at [667, 188] on input "4.91" at bounding box center [646, 193] width 57 height 22
click at [667, 188] on input "4.92" at bounding box center [646, 193] width 57 height 22
click at [667, 188] on input "4.93" at bounding box center [646, 193] width 57 height 22
click at [667, 188] on input "4.94" at bounding box center [646, 193] width 57 height 22
click at [667, 188] on input "4.95" at bounding box center [646, 193] width 57 height 22
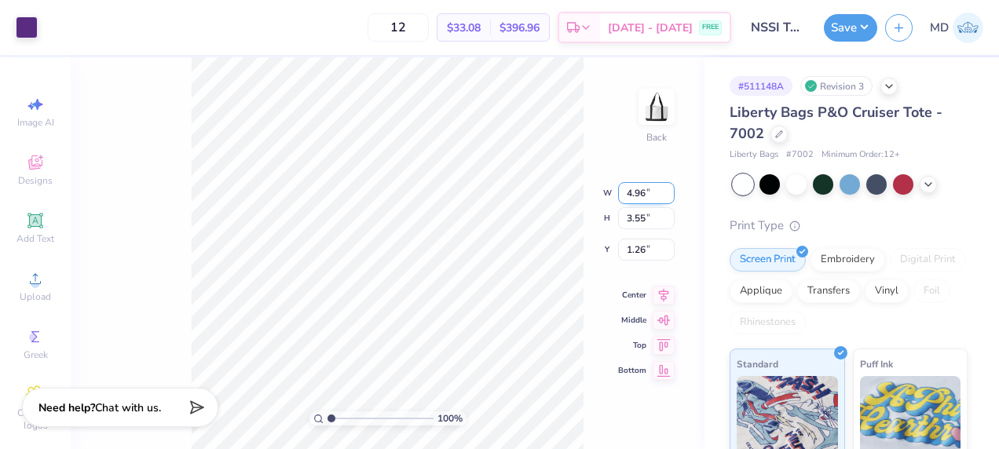
click at [667, 188] on input "4.96" at bounding box center [646, 193] width 57 height 22
click at [667, 188] on input "4.97" at bounding box center [646, 193] width 57 height 22
click at [667, 188] on input "4.98" at bounding box center [646, 193] width 57 height 22
click at [667, 188] on input "4.99" at bounding box center [646, 193] width 57 height 22
type input "5"
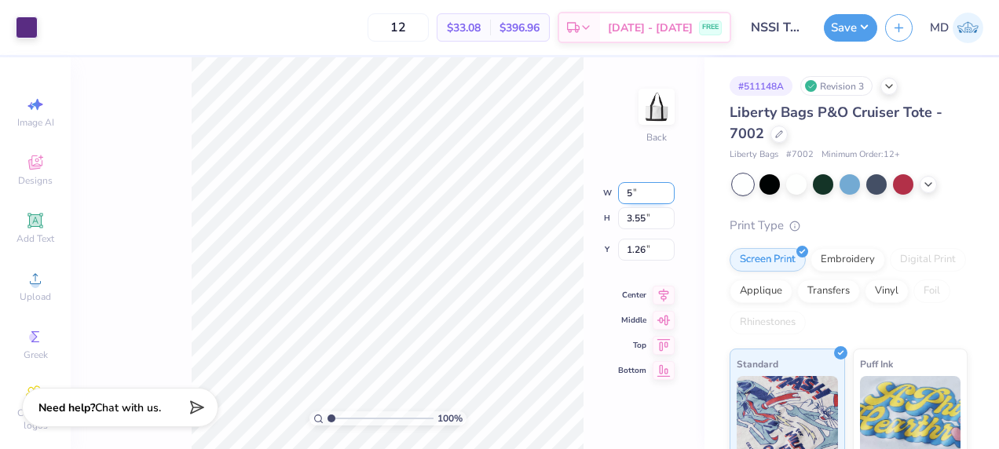
click at [667, 188] on input "5" at bounding box center [646, 193] width 57 height 22
type input "2.04"
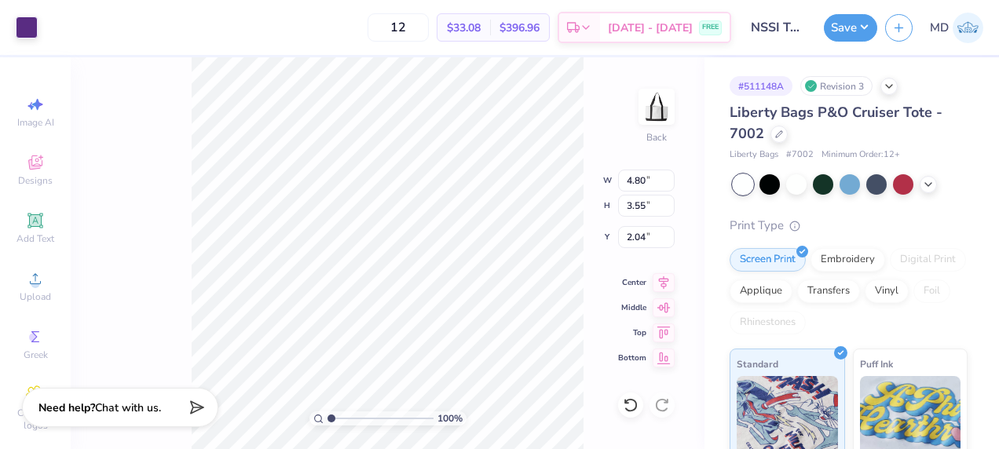
type input "5.64"
type input "4.16"
type input "1.42"
type input "6.37"
type input "4.70"
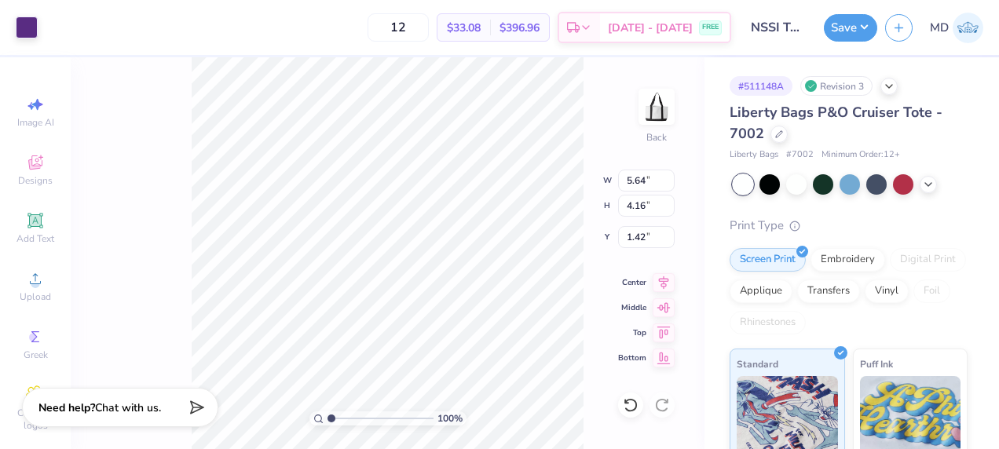
type input "0.88"
click at [669, 185] on input "6.36" at bounding box center [646, 181] width 57 height 22
click at [669, 185] on input "6.35" at bounding box center [646, 181] width 57 height 22
click at [669, 185] on input "6.34" at bounding box center [646, 181] width 57 height 22
click at [669, 185] on input "6.33" at bounding box center [646, 181] width 57 height 22
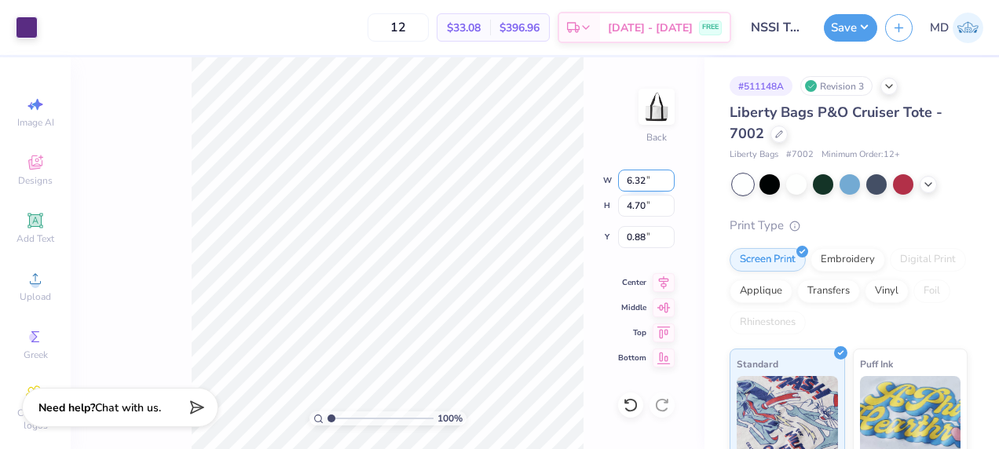
click at [669, 185] on input "6.32" at bounding box center [646, 181] width 57 height 22
click at [669, 185] on input "6.31" at bounding box center [646, 181] width 57 height 22
click at [669, 185] on input "6.3" at bounding box center [646, 181] width 57 height 22
click at [669, 185] on input "6.29" at bounding box center [646, 181] width 57 height 22
click at [669, 185] on input "6.28" at bounding box center [646, 181] width 57 height 22
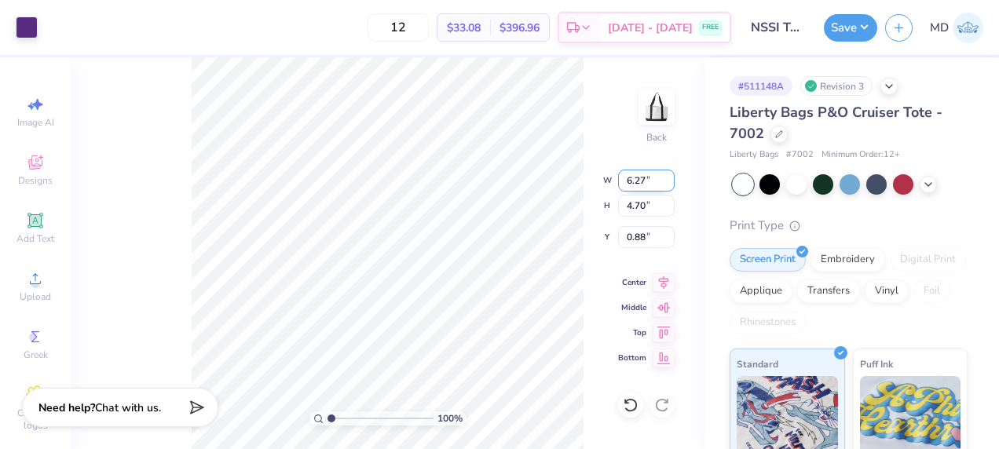
click at [669, 185] on input "6.27" at bounding box center [646, 181] width 57 height 22
click at [669, 185] on input "6.26" at bounding box center [646, 181] width 57 height 22
click at [669, 185] on input "6.25" at bounding box center [646, 181] width 57 height 22
click at [669, 185] on input "6.24" at bounding box center [646, 181] width 57 height 22
click at [669, 185] on input "6.23" at bounding box center [646, 181] width 57 height 22
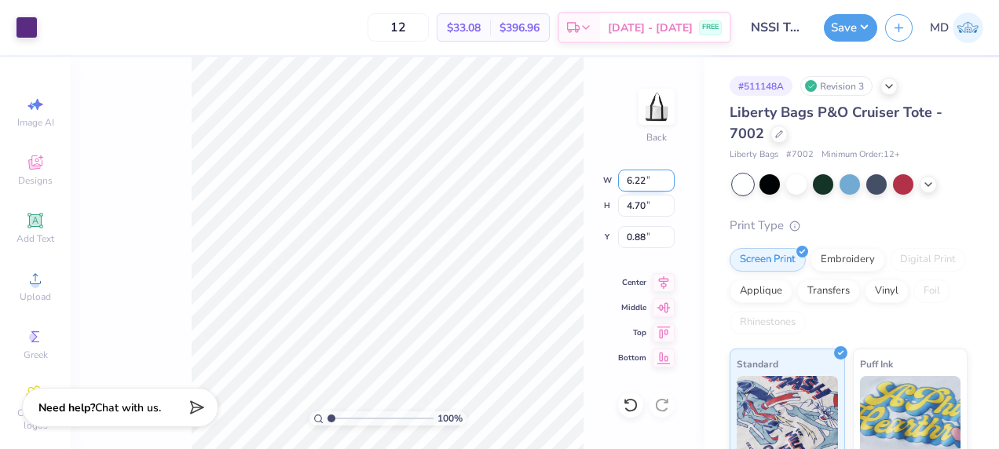
click at [669, 185] on input "6.22" at bounding box center [646, 181] width 57 height 22
click at [669, 185] on input "6.21" at bounding box center [646, 181] width 57 height 22
click at [669, 185] on input "6.19" at bounding box center [646, 181] width 57 height 22
click at [669, 185] on input "6.18" at bounding box center [646, 181] width 57 height 22
click at [669, 185] on input "6.17" at bounding box center [646, 181] width 57 height 22
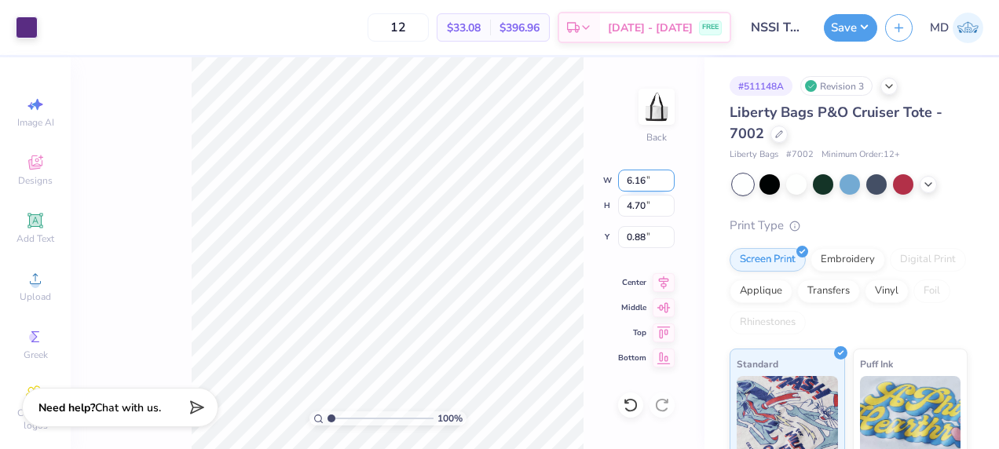
click at [669, 185] on input "6.16" at bounding box center [646, 181] width 57 height 22
click at [669, 185] on input "6.15" at bounding box center [646, 181] width 57 height 22
click at [669, 185] on input "6.14" at bounding box center [646, 181] width 57 height 22
click at [669, 185] on input "6.13" at bounding box center [646, 181] width 57 height 22
click at [669, 185] on input "6.12" at bounding box center [646, 181] width 57 height 22
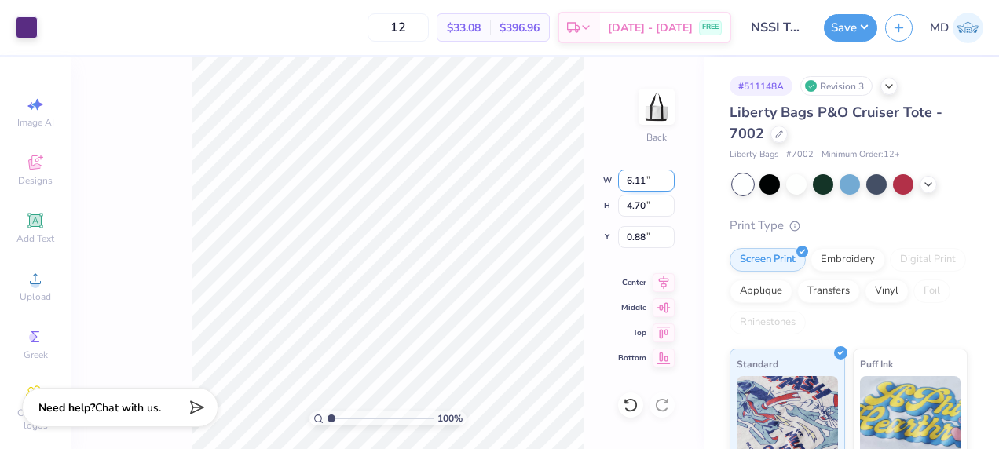
click at [669, 185] on input "6.11" at bounding box center [646, 181] width 57 height 22
click at [669, 185] on input "6.08" at bounding box center [646, 181] width 57 height 22
click at [669, 185] on input "6.07" at bounding box center [646, 181] width 57 height 22
click at [669, 185] on input "6.06" at bounding box center [646, 181] width 57 height 22
click at [669, 185] on input "6.05" at bounding box center [646, 181] width 57 height 22
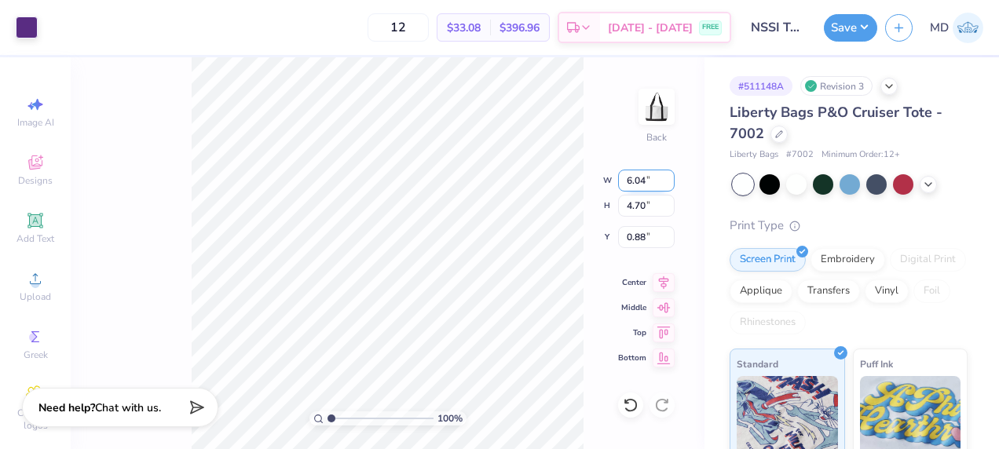
click at [669, 185] on input "6.04" at bounding box center [646, 181] width 57 height 22
click at [669, 185] on input "6.03" at bounding box center [646, 181] width 57 height 22
click at [669, 185] on input "6.02" at bounding box center [646, 181] width 57 height 22
click at [669, 185] on input "6.01" at bounding box center [646, 181] width 57 height 22
click at [669, 185] on input "6" at bounding box center [646, 181] width 57 height 22
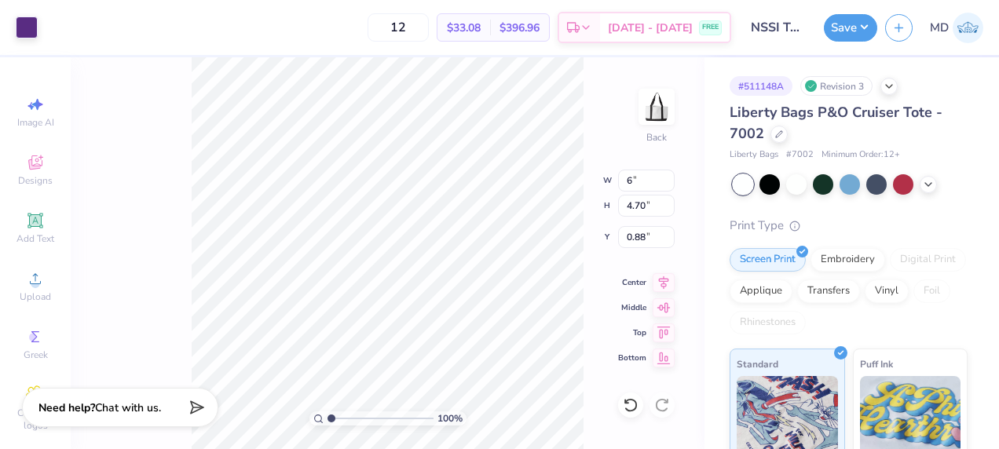
type input "6.00"
type input "4.43"
type input "1.02"
click at [683, 217] on div "100 % Back W 6.00 6 " H 4.43 4.70 " Y 1.02 0.88 " Center Middle Top Bottom" at bounding box center [388, 253] width 634 height 392
click at [667, 232] on input "1.03" at bounding box center [646, 237] width 57 height 22
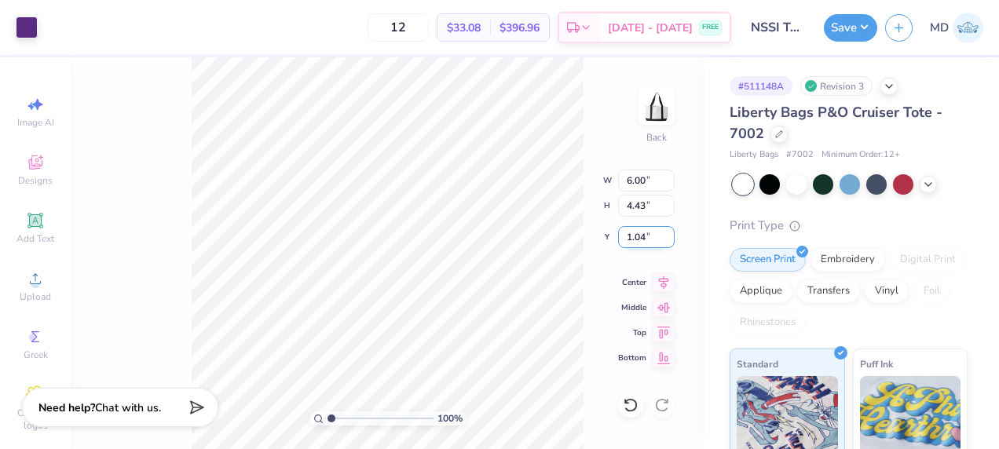
click at [667, 232] on input "1.04" at bounding box center [646, 237] width 57 height 22
click at [667, 232] on input "1.05" at bounding box center [646, 237] width 57 height 22
click at [667, 232] on input "1.06" at bounding box center [646, 237] width 57 height 22
click at [667, 232] on input "1.07" at bounding box center [646, 237] width 57 height 22
click at [667, 232] on input "1.08" at bounding box center [646, 237] width 57 height 22
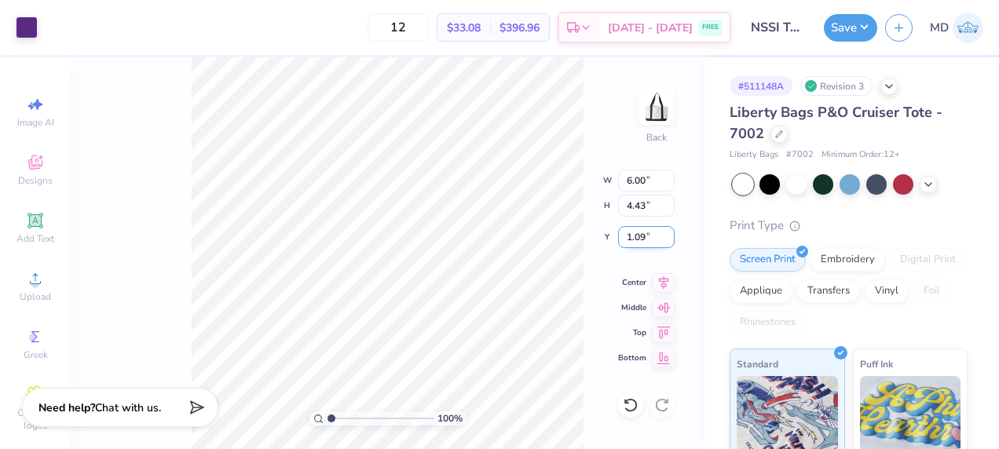
click at [667, 232] on input "1.09" at bounding box center [646, 237] width 57 height 22
click at [667, 232] on input "1.1" at bounding box center [646, 237] width 57 height 22
click at [667, 232] on input "1.11" at bounding box center [646, 237] width 57 height 22
click at [667, 232] on input "1.12" at bounding box center [646, 237] width 57 height 22
click at [667, 232] on input "1.13" at bounding box center [646, 237] width 57 height 22
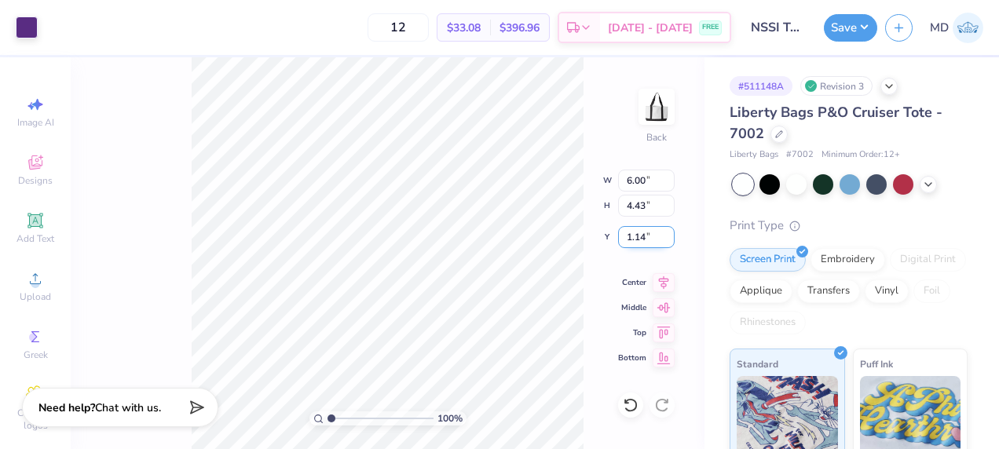
click at [667, 232] on input "1.14" at bounding box center [646, 237] width 57 height 22
click at [667, 232] on input "1.15" at bounding box center [646, 237] width 57 height 22
click at [667, 232] on input "1.16" at bounding box center [646, 237] width 57 height 22
type input "1.15"
click at [670, 242] on input "1.15" at bounding box center [646, 237] width 57 height 22
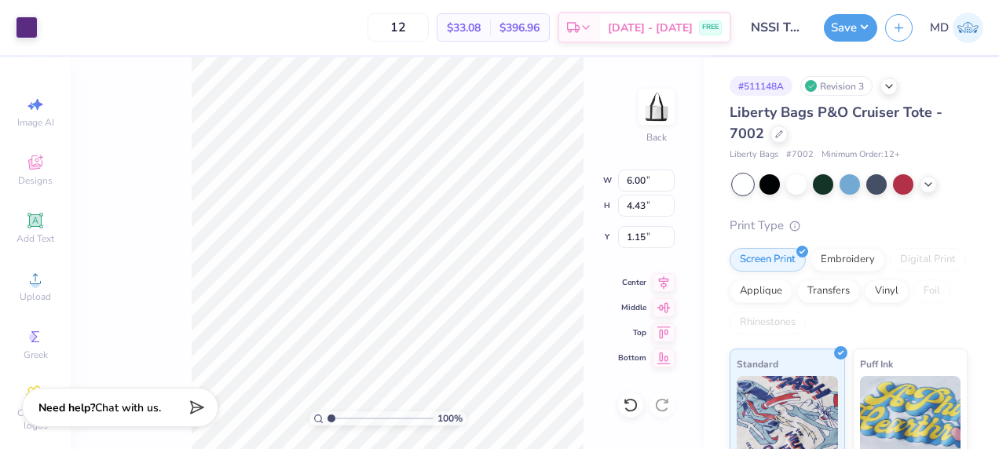
click at [675, 250] on div "100 % Back W 6.00 6.00 " H 4.43 4.43 " Y 1.15 1.15 " Center Middle Top Bottom" at bounding box center [388, 253] width 634 height 392
click at [670, 203] on input "4.44" at bounding box center [646, 206] width 57 height 22
type input "4.45"
click at [668, 200] on input "4.45" at bounding box center [646, 206] width 57 height 22
type input "6.02"
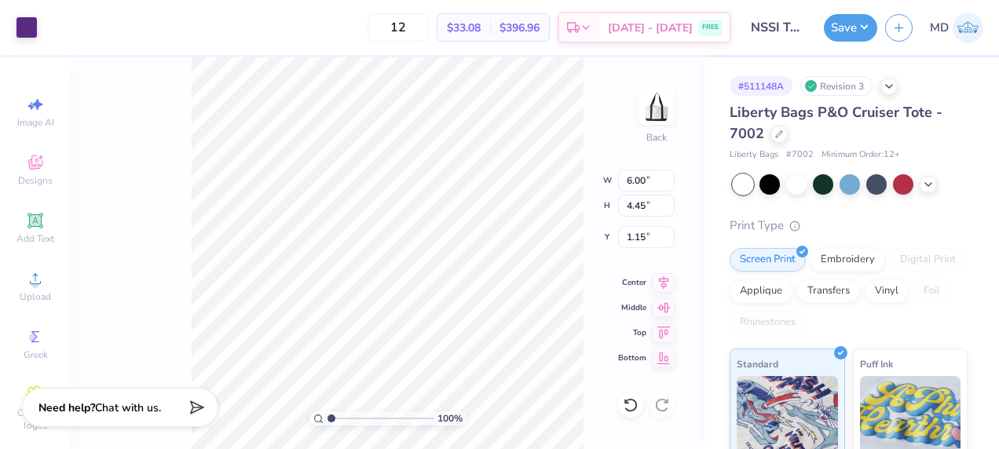
type input "1.14"
click at [687, 237] on div "100 % Back W 6.02 6.02 " H 4.45 4.45 " Y 1.14 1.14 " Center Middle Top Bottom" at bounding box center [388, 253] width 634 height 392
click at [27, 31] on div at bounding box center [27, 26] width 22 height 22
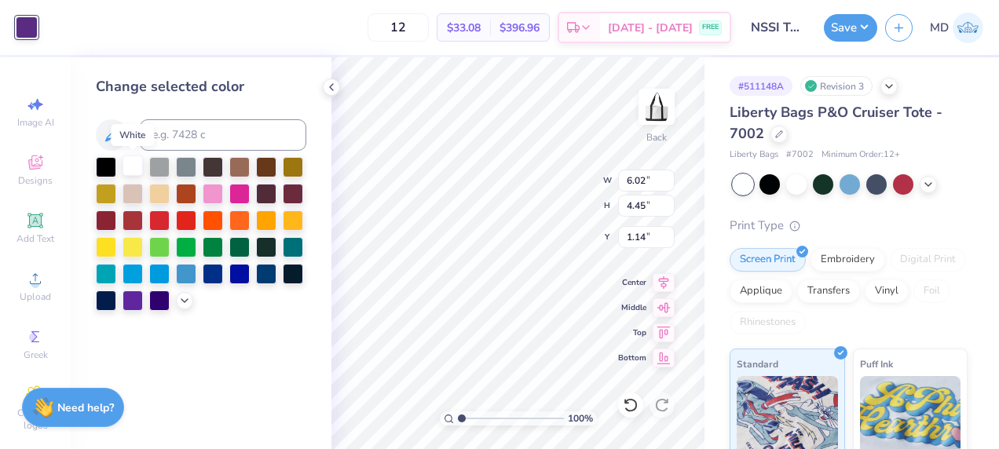
click at [126, 166] on div at bounding box center [132, 165] width 20 height 20
click at [108, 162] on div at bounding box center [106, 165] width 20 height 20
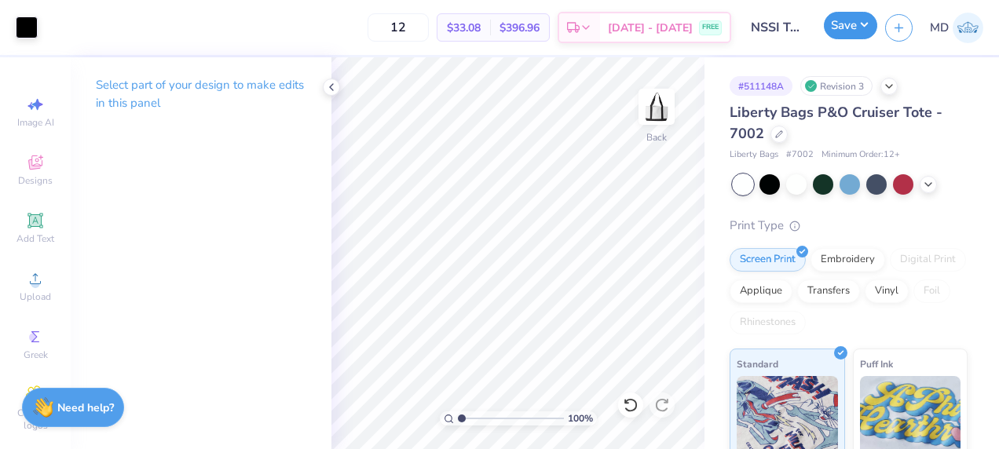
click at [861, 28] on button "Save" at bounding box center [850, 25] width 53 height 27
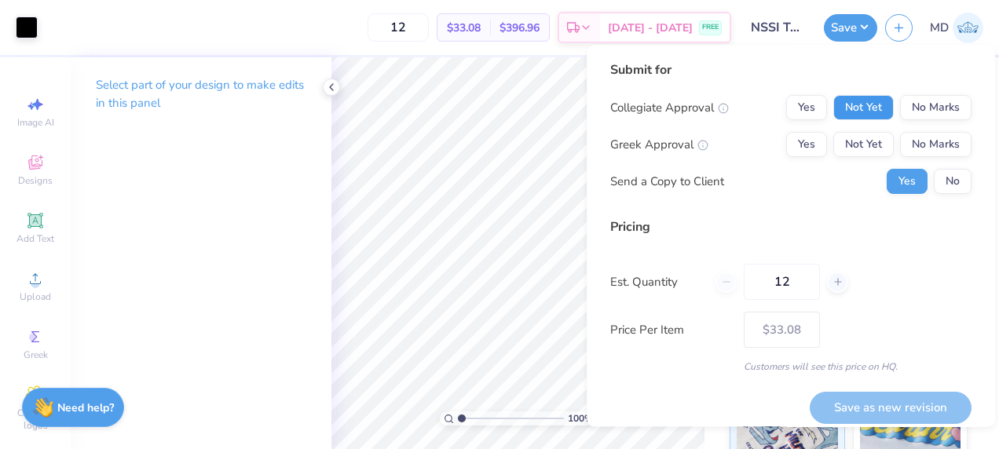
click at [863, 111] on button "Not Yet" at bounding box center [863, 107] width 60 height 25
click at [911, 135] on button "No Marks" at bounding box center [935, 144] width 71 height 25
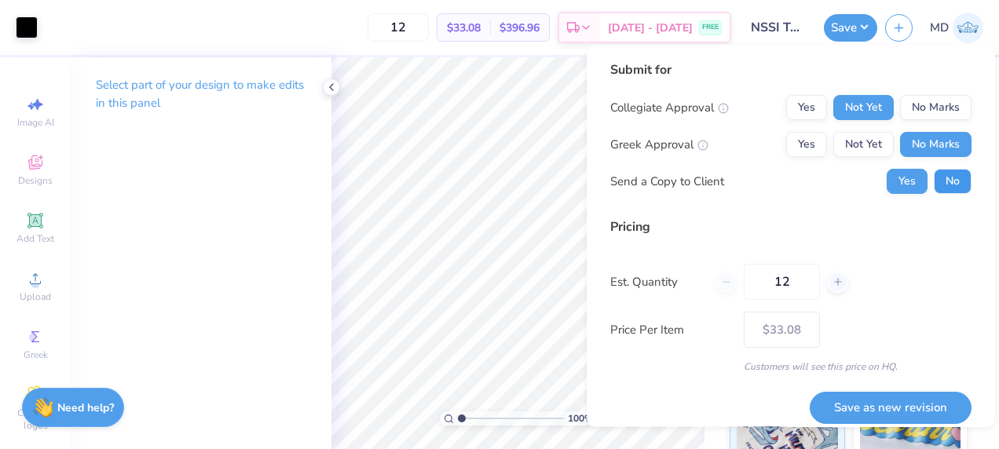
click at [934, 189] on button "No" at bounding box center [953, 181] width 38 height 25
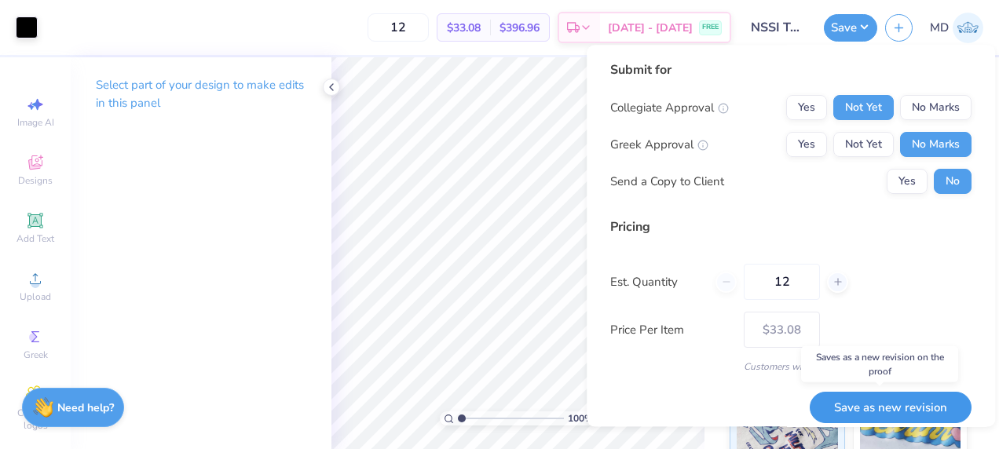
click at [865, 401] on button "Save as new revision" at bounding box center [891, 408] width 162 height 32
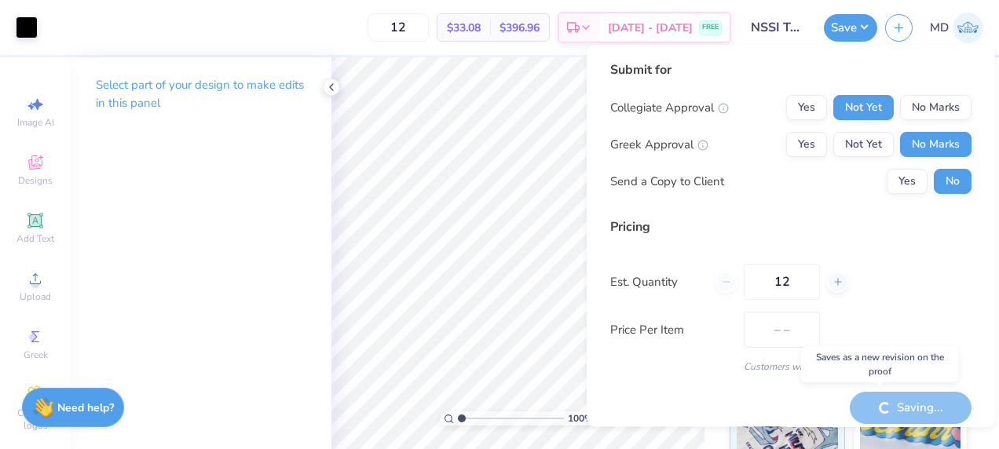
type input "$33.08"
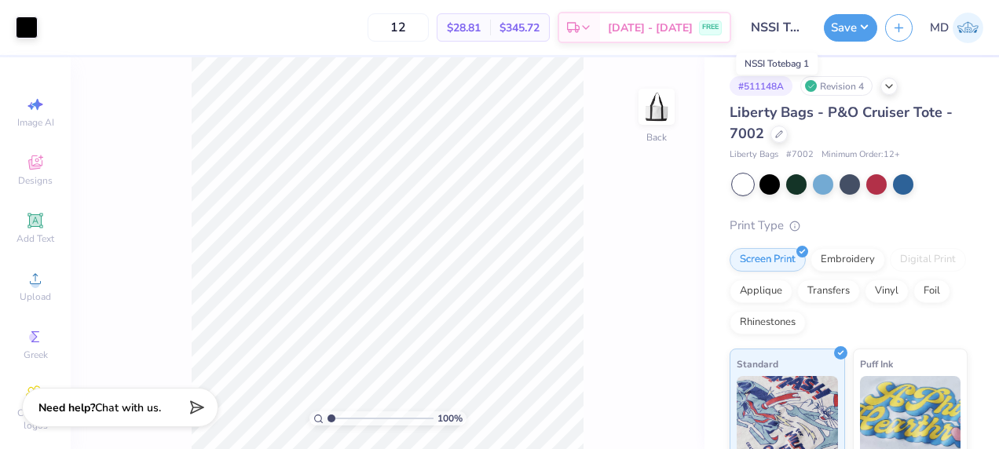
click at [802, 30] on input "NSSI Totebag 1" at bounding box center [777, 27] width 77 height 31
click at [774, 27] on input "NSSI Totebag 1" at bounding box center [777, 27] width 77 height 31
click at [779, 28] on input "NSSI Totebag 1" at bounding box center [777, 27] width 77 height 31
click at [802, 25] on input "NSSI Totebag 1" at bounding box center [777, 27] width 77 height 31
click at [887, 85] on icon at bounding box center [889, 85] width 13 height 13
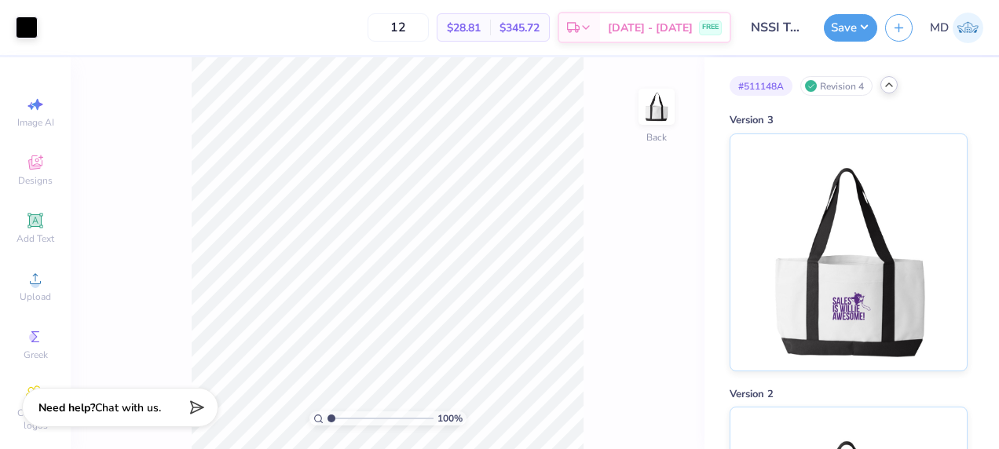
click at [890, 83] on polyline at bounding box center [889, 84] width 6 height 3
